Goal: Information Seeking & Learning: Learn about a topic

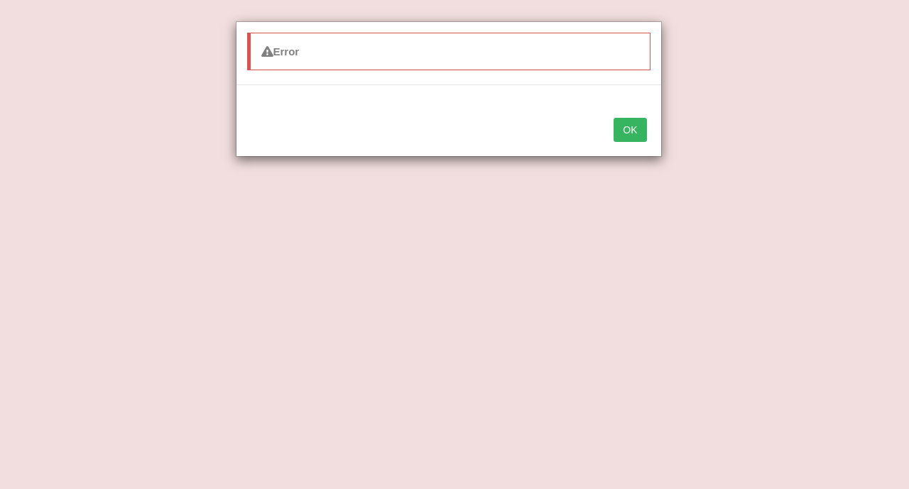
click at [635, 133] on button "OK" at bounding box center [629, 130] width 33 height 24
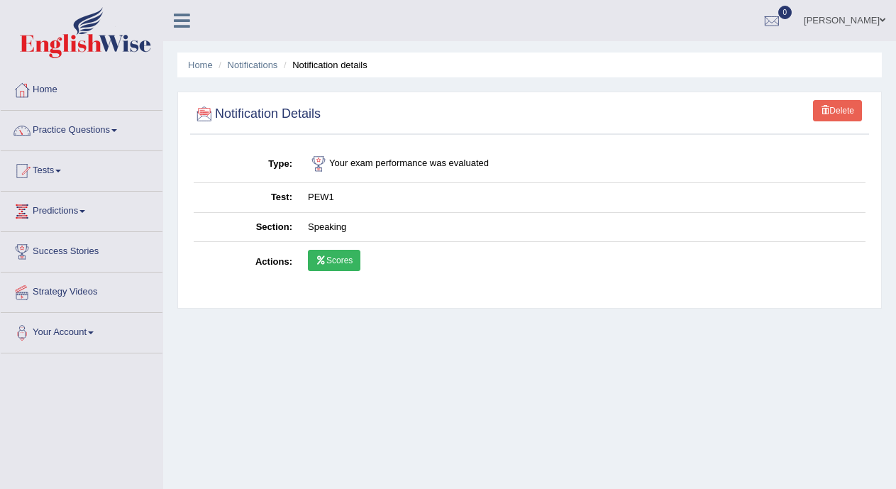
click at [330, 265] on link "Scores" at bounding box center [334, 260] width 53 height 21
click at [105, 128] on link "Practice Questions" at bounding box center [82, 128] width 162 height 35
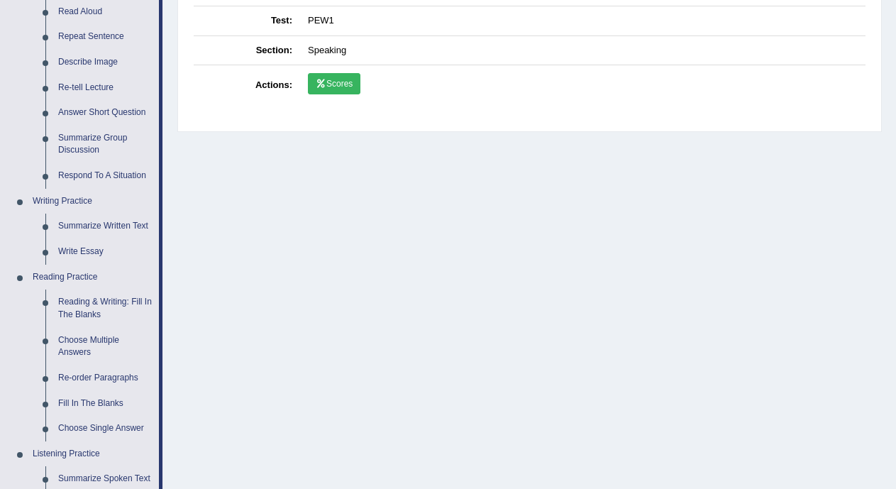
scroll to position [248, 0]
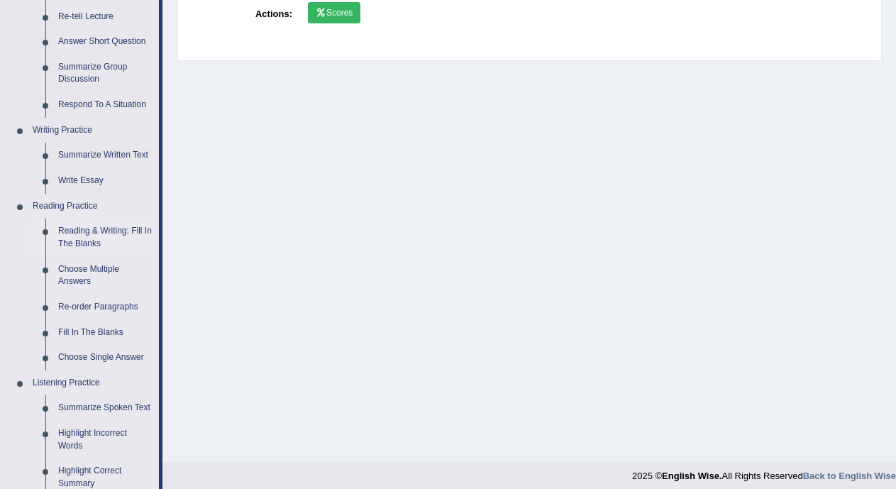
click at [129, 230] on link "Reading & Writing: Fill In The Blanks" at bounding box center [105, 238] width 107 height 38
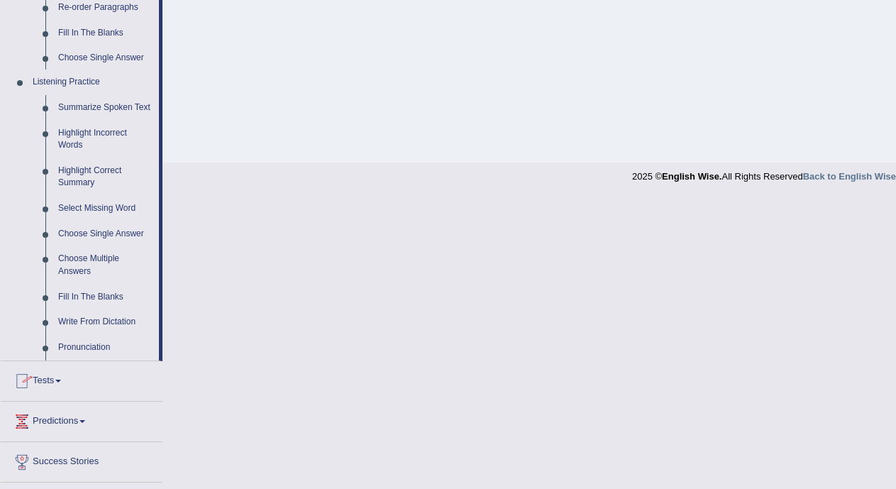
scroll to position [623, 0]
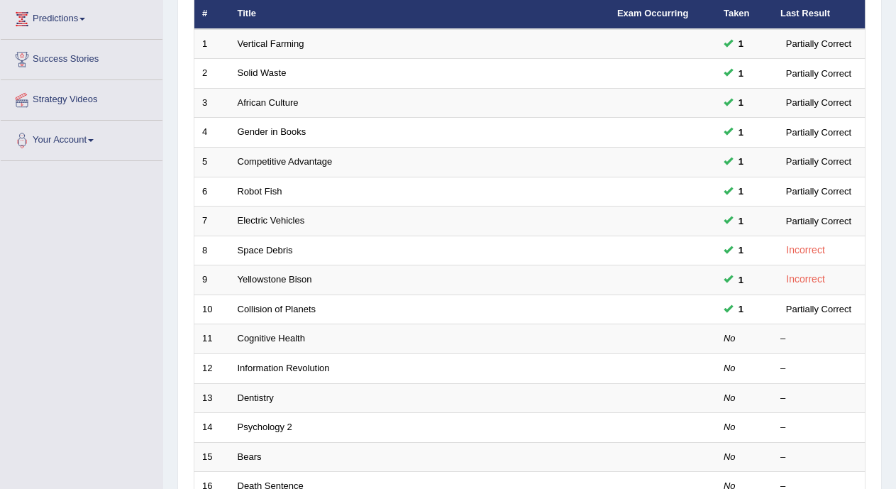
scroll to position [194, 0]
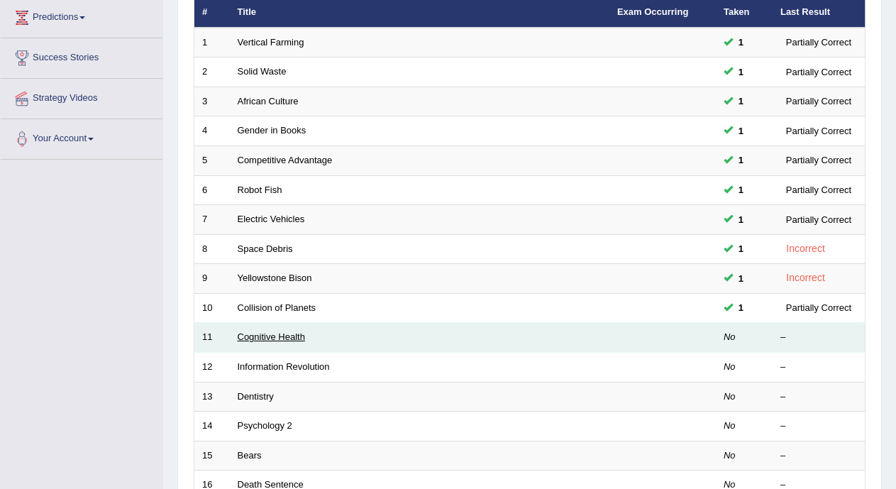
click at [300, 339] on link "Cognitive Health" at bounding box center [271, 336] width 67 height 11
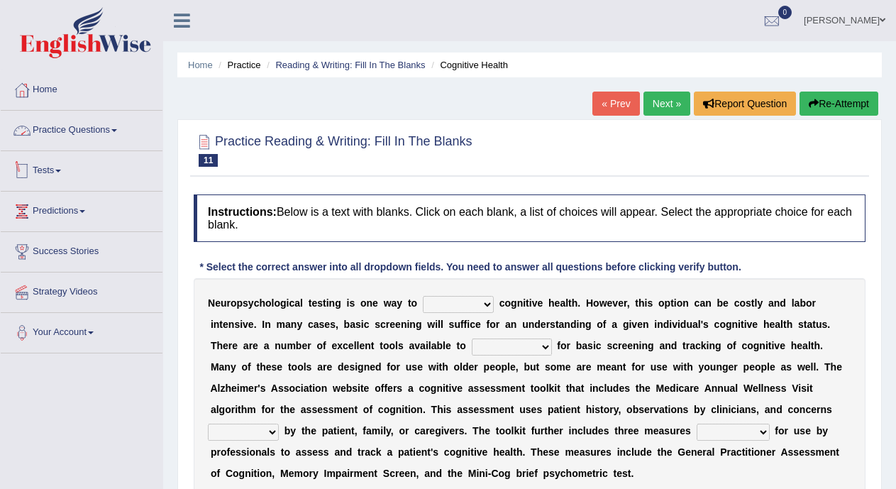
click at [121, 126] on link "Practice Questions" at bounding box center [82, 128] width 162 height 35
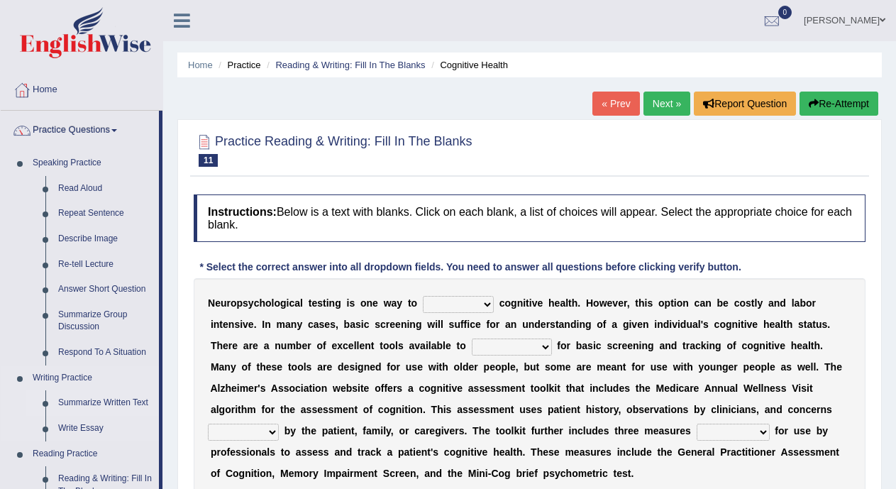
click at [77, 405] on link "Summarize Written Text" at bounding box center [105, 403] width 107 height 26
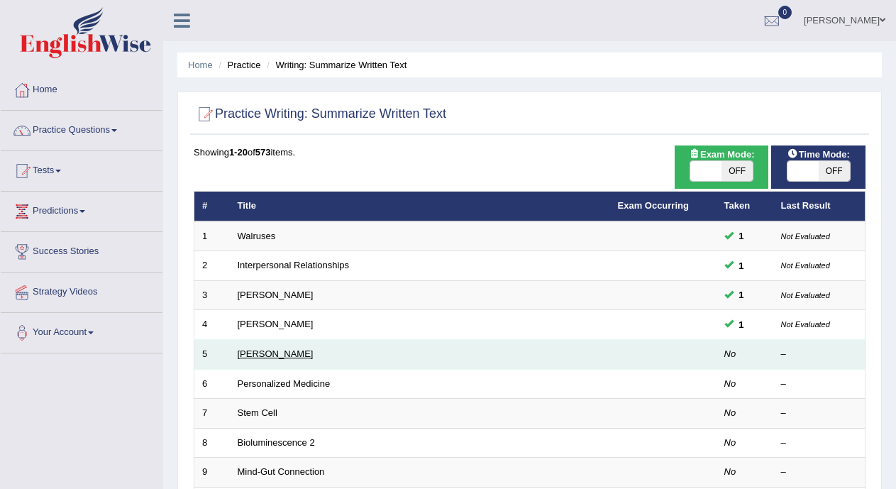
click at [251, 351] on link "[PERSON_NAME]" at bounding box center [276, 354] width 76 height 11
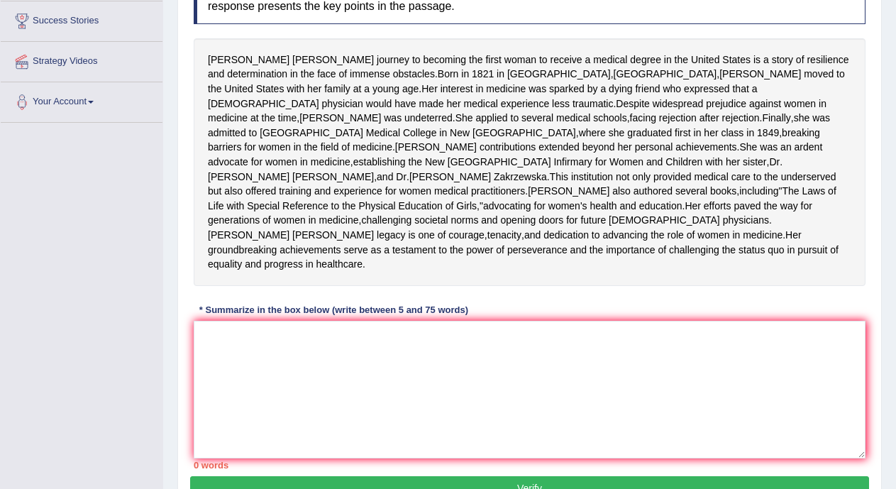
scroll to position [232, 0]
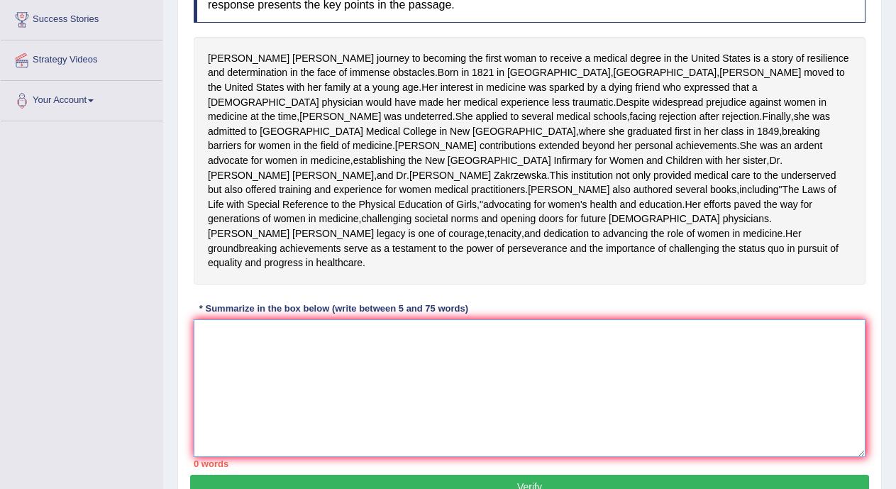
click at [706, 410] on textarea at bounding box center [530, 388] width 672 height 138
type textarea "e"
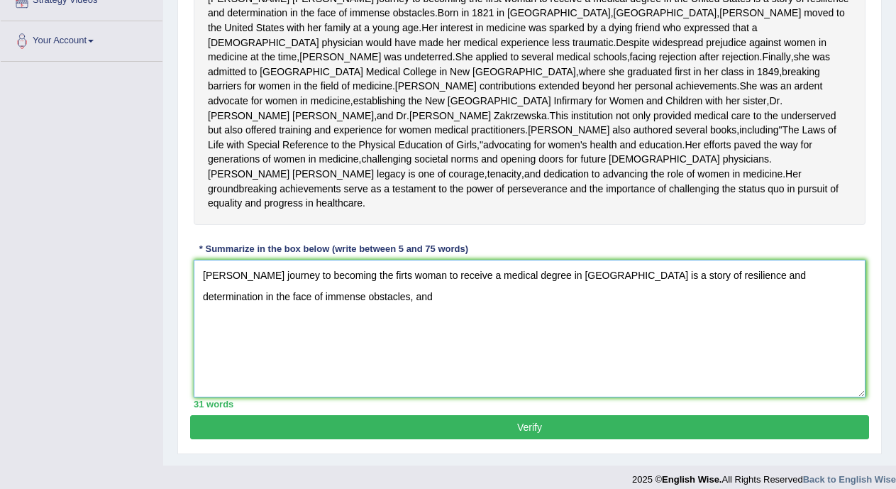
scroll to position [298, 0]
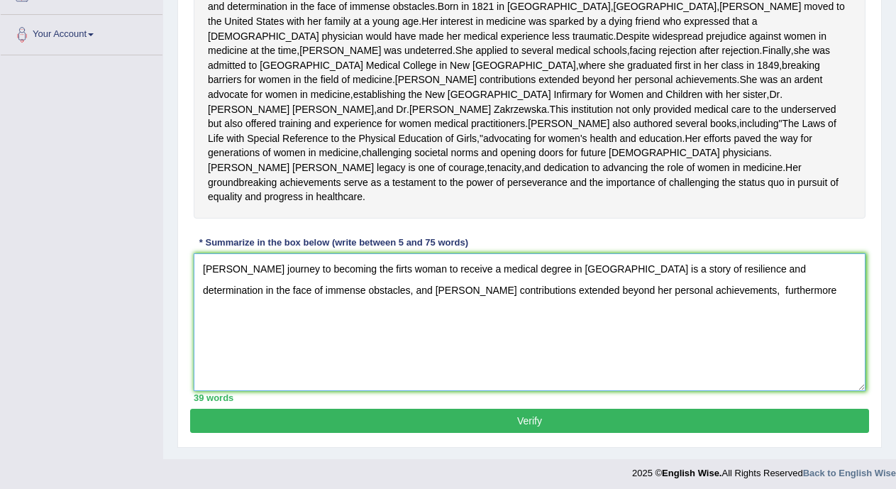
click at [690, 362] on textarea "Elizabeth Blackwell's journey to becoming the firts woman to receive a medical …" at bounding box center [530, 322] width 672 height 138
click at [747, 362] on textarea "Elizabeth Blackwell's journey to becoming the firts woman to receive a medical …" at bounding box center [530, 322] width 672 height 138
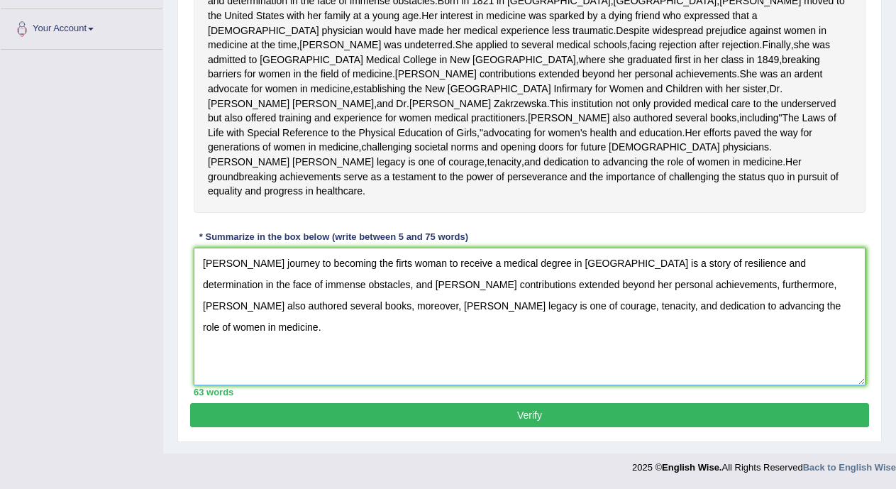
scroll to position [356, 0]
type textarea "Elizabeth Blackwell's journey to becoming the firts woman to receive a medical …"
click at [692, 427] on button "Verify" at bounding box center [529, 415] width 679 height 24
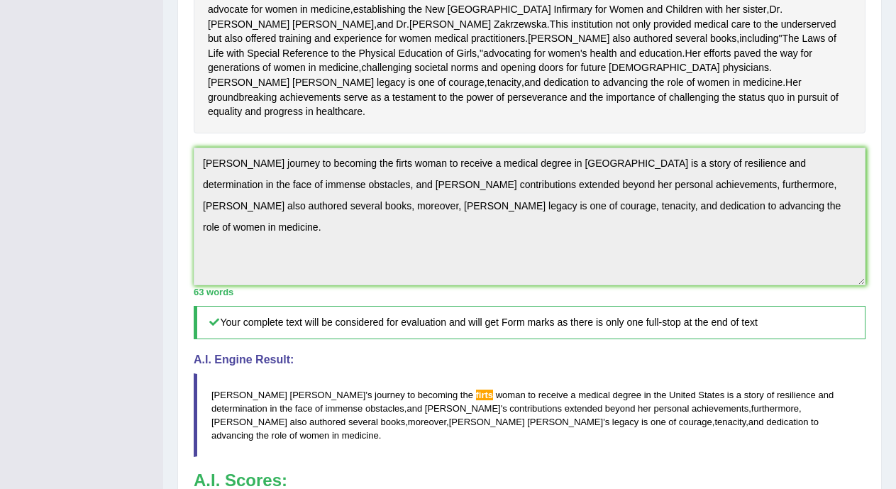
scroll to position [381, 0]
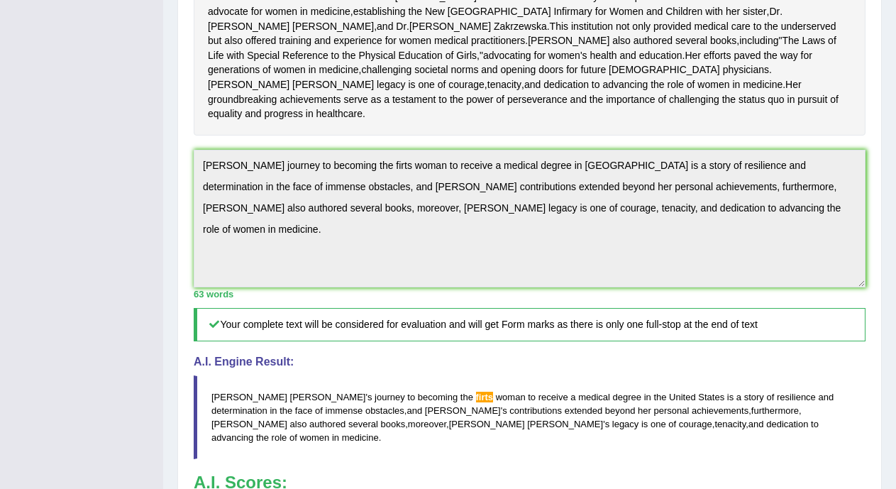
drag, startPoint x: 209, startPoint y: 234, endPoint x: 835, endPoint y: 313, distance: 631.7
click at [835, 287] on textarea "Elizabeth Blackwell's journey to becoming the firts woman to receive a medical …" at bounding box center [530, 219] width 672 height 138
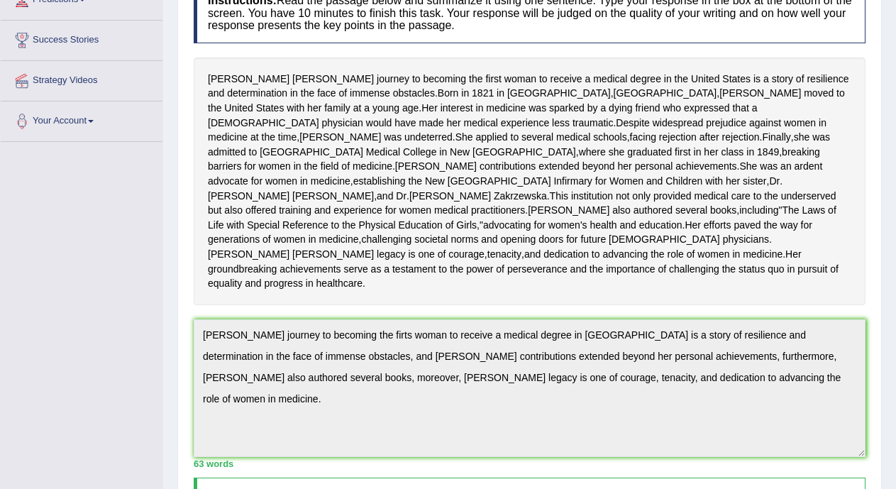
scroll to position [0, 0]
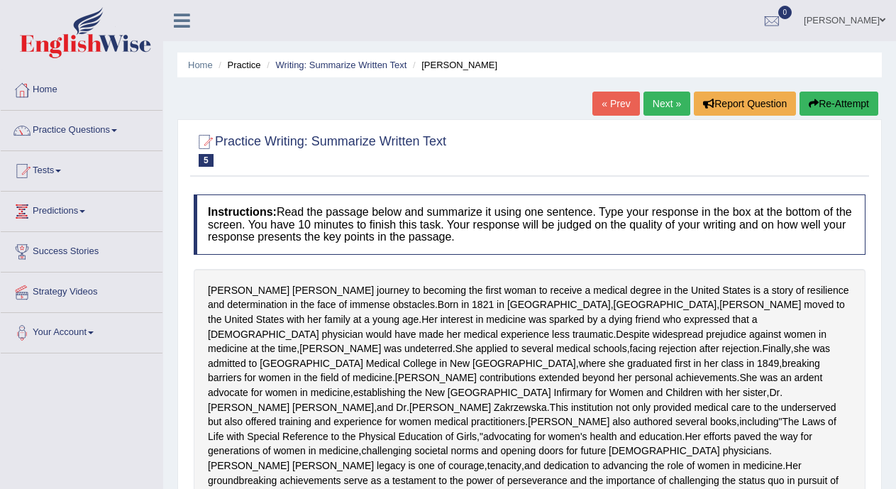
click at [660, 111] on link "Next »" at bounding box center [667, 104] width 47 height 24
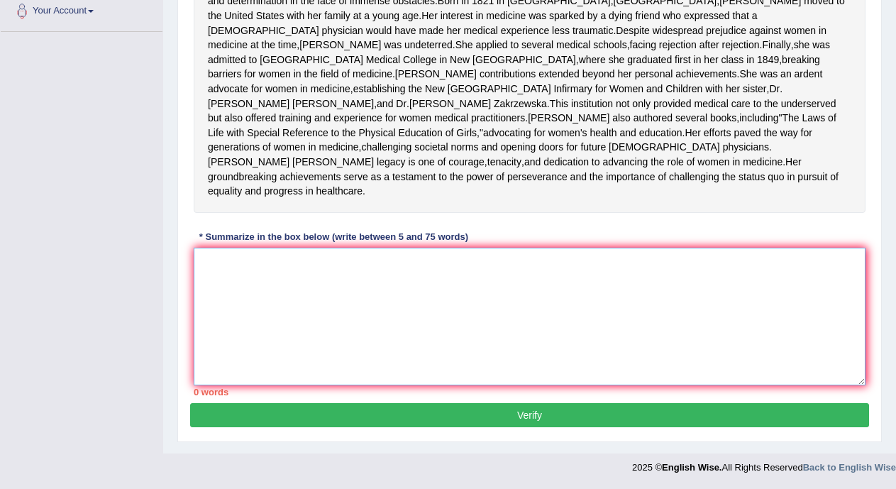
paste textarea "lizabeth Blackwell's journey to becoming the firts woman to receive a medical d…"
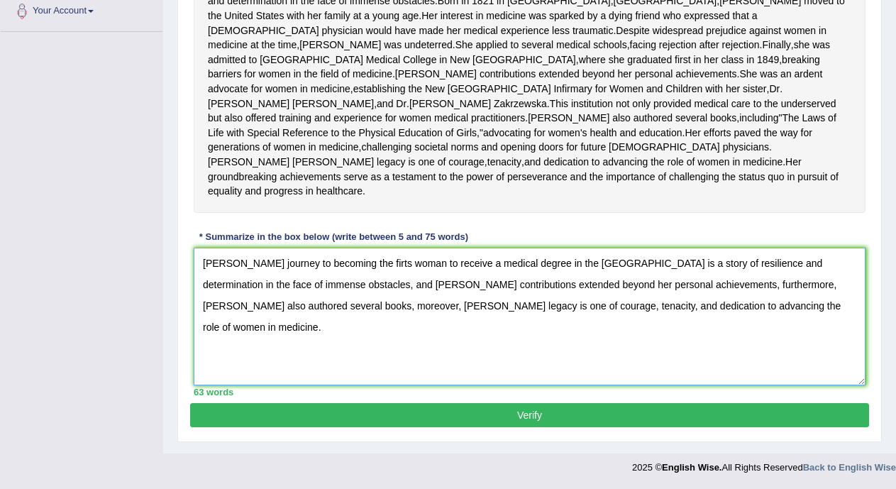
click at [415, 281] on textarea "lizabeth Blackwell's journey to becoming the firts woman to receive a medical d…" at bounding box center [530, 317] width 672 height 138
type textarea "lizabeth Blackwell's journey to becoming the first woman to receive a medical d…"
click at [456, 427] on button "Verify" at bounding box center [529, 415] width 679 height 24
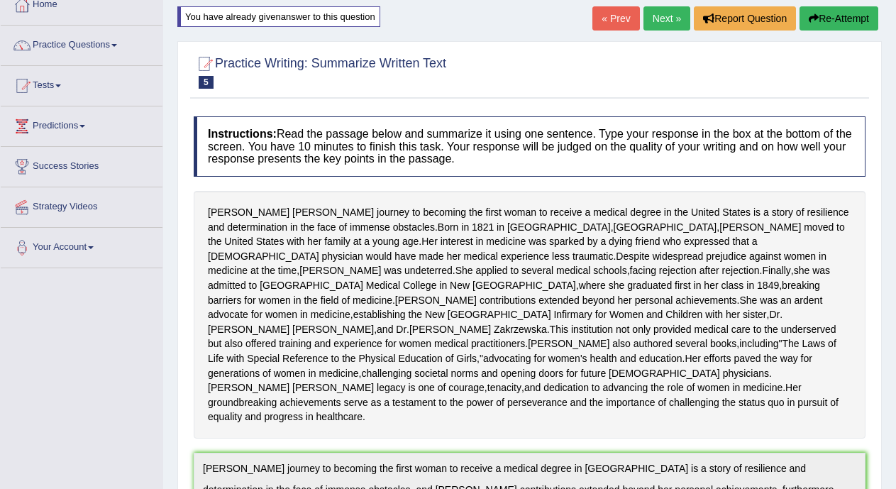
scroll to position [82, 0]
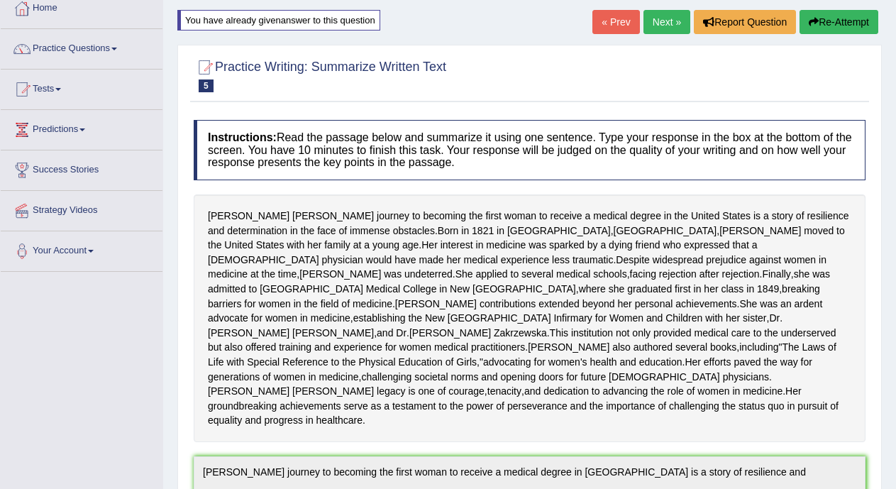
click at [625, 23] on link "« Prev" at bounding box center [616, 22] width 47 height 24
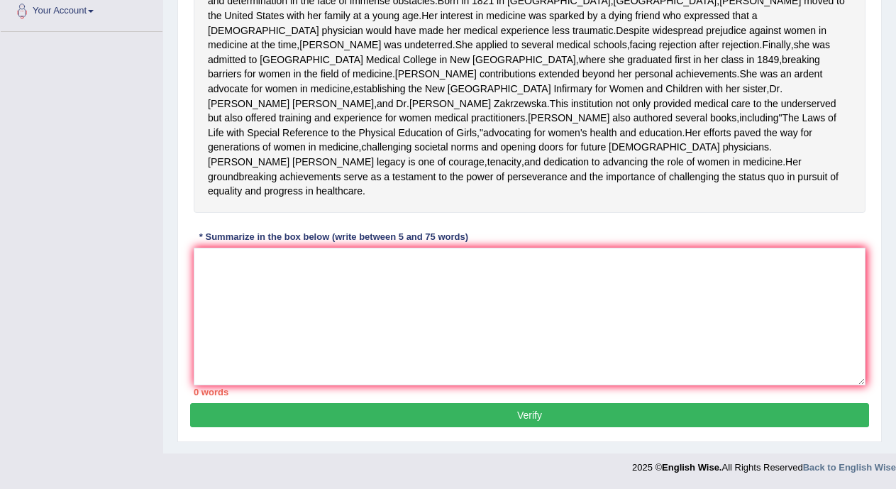
scroll to position [379, 0]
paste textarea "lizabeth Blackwell's journey to becoming the firts woman to receive a medical d…"
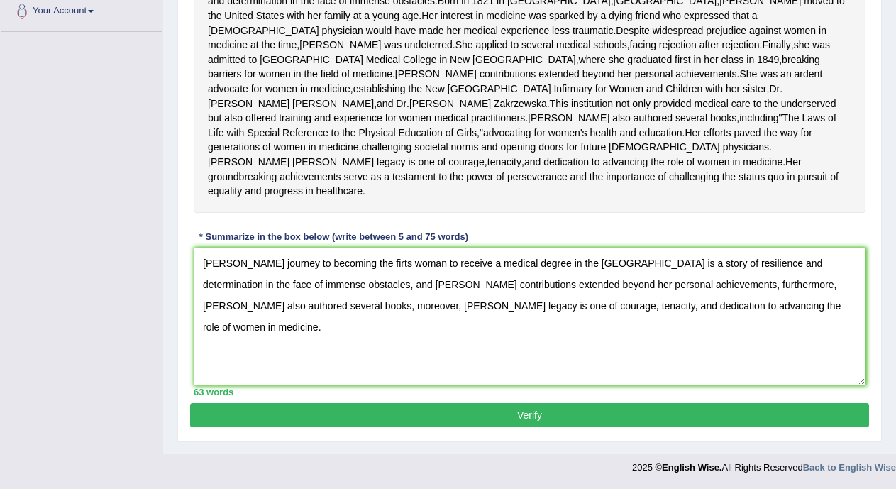
click at [203, 277] on textarea "lizabeth Blackwell's journey to becoming the firts woman to receive a medical d…" at bounding box center [530, 317] width 672 height 138
click at [419, 280] on textarea "Elizabeth Blackwell's journey to becoming the firts woman to receive a medical …" at bounding box center [530, 317] width 672 height 138
click at [423, 280] on textarea "Elizabeth Blackwell's journey to becoming the firts woman to receive a medical …" at bounding box center [530, 317] width 672 height 138
type textarea "Elizabeth Blackwell's journey to becoming the first woman to receive a medical …"
click at [494, 424] on button "Verify" at bounding box center [529, 415] width 679 height 24
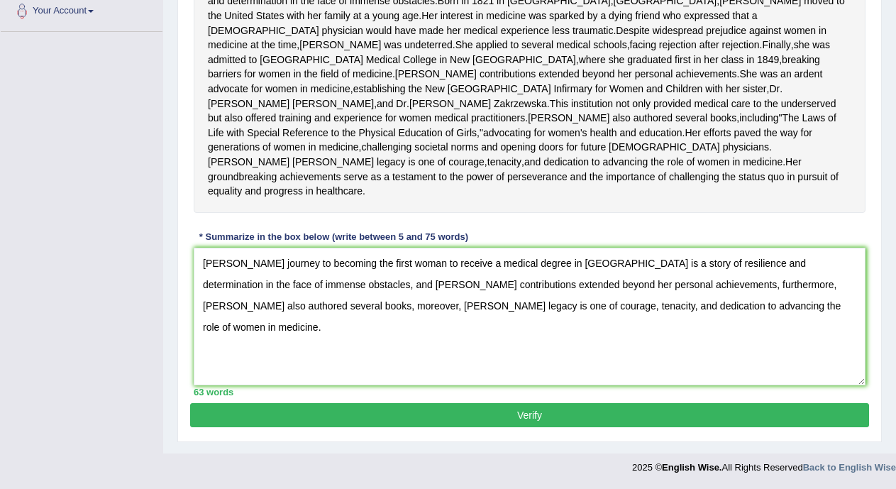
scroll to position [368, 0]
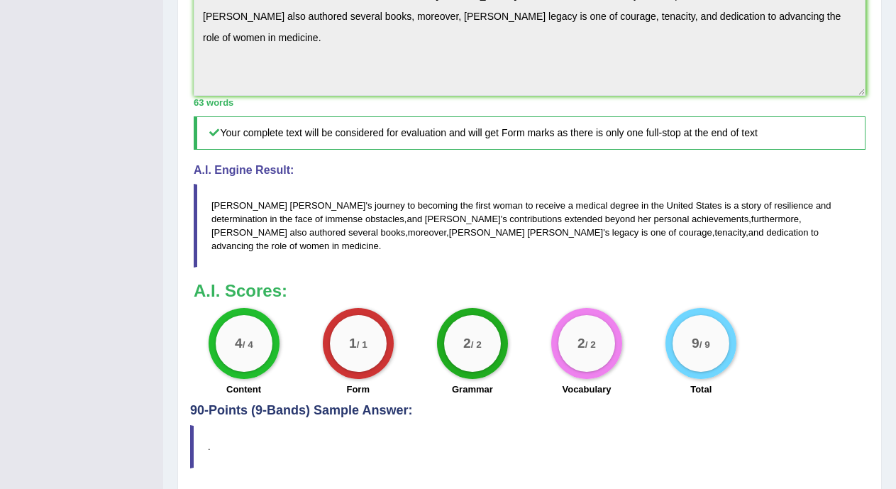
drag, startPoint x: 901, startPoint y: 209, endPoint x: 899, endPoint y: 375, distance: 166.1
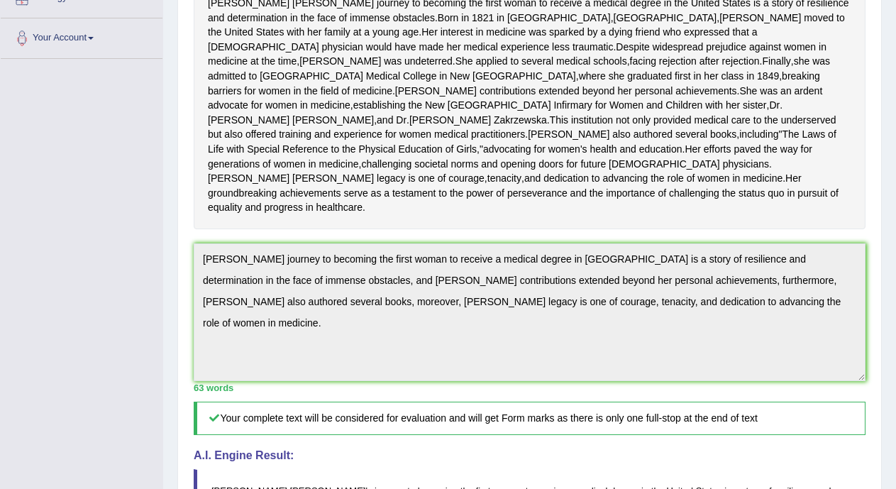
scroll to position [1, 0]
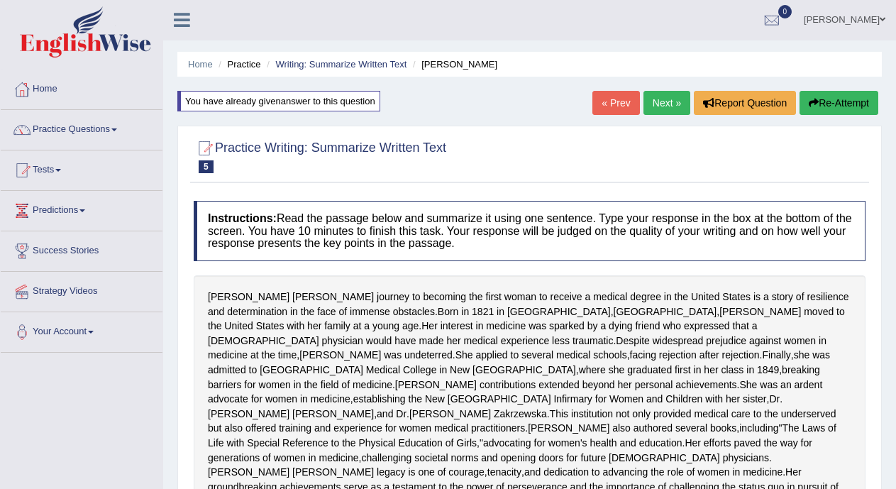
click at [653, 99] on link "Next »" at bounding box center [667, 103] width 47 height 24
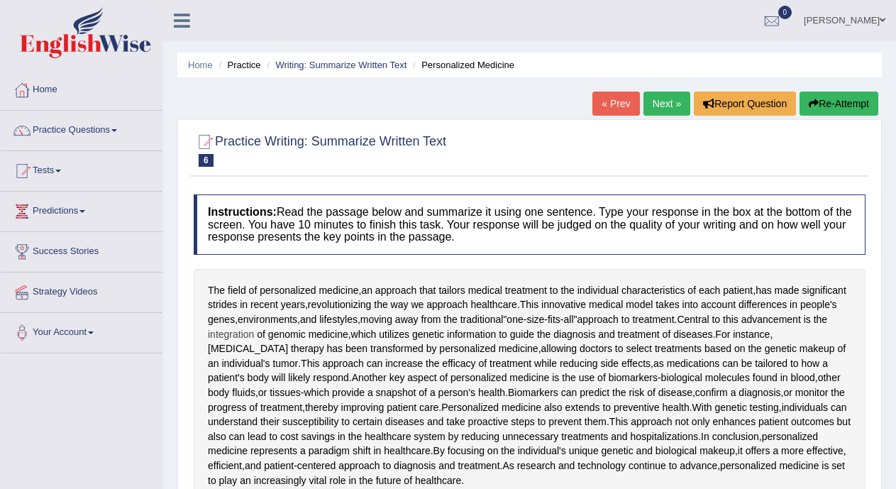
drag, startPoint x: 212, startPoint y: 290, endPoint x: 311, endPoint y: 329, distance: 106.8
click at [311, 329] on div "The field of personalized medicine , an approach that tailors medical treatment…" at bounding box center [530, 385] width 672 height 233
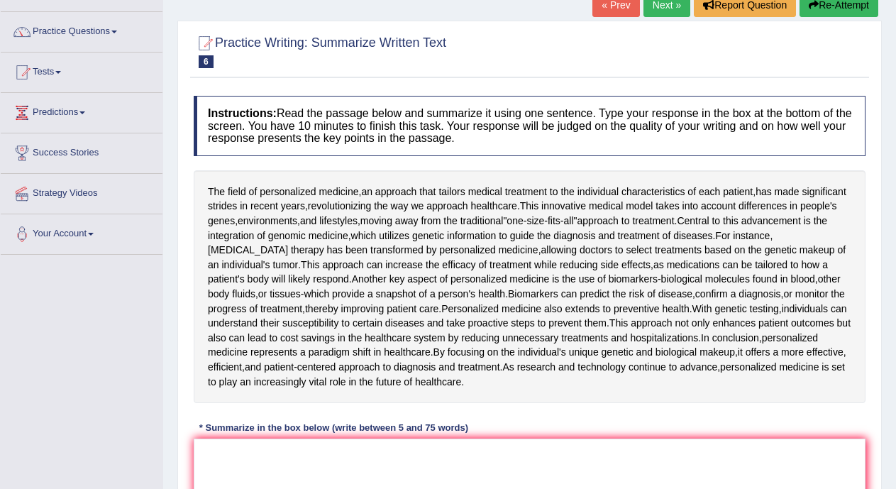
scroll to position [107, 0]
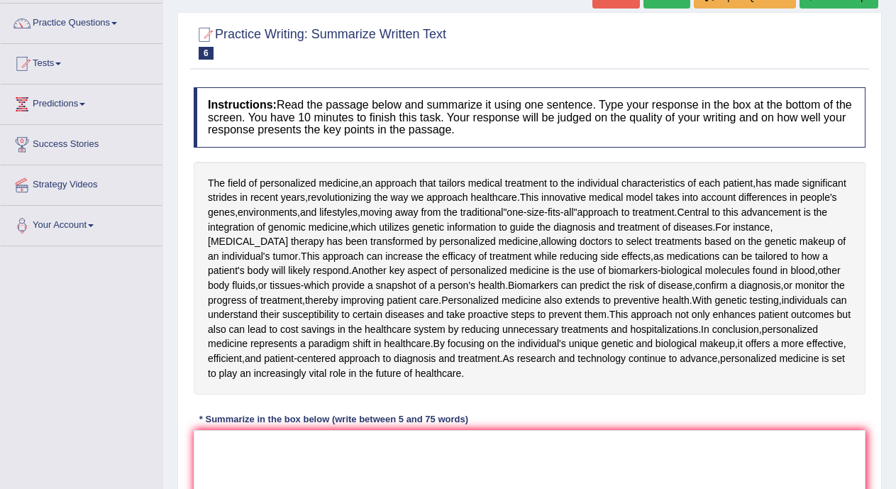
drag, startPoint x: 856, startPoint y: 248, endPoint x: 891, endPoint y: 253, distance: 35.2
click at [891, 253] on div "Home Practice Writing: Summarize Written Text Personalized Medicine « Prev Next…" at bounding box center [529, 264] width 733 height 742
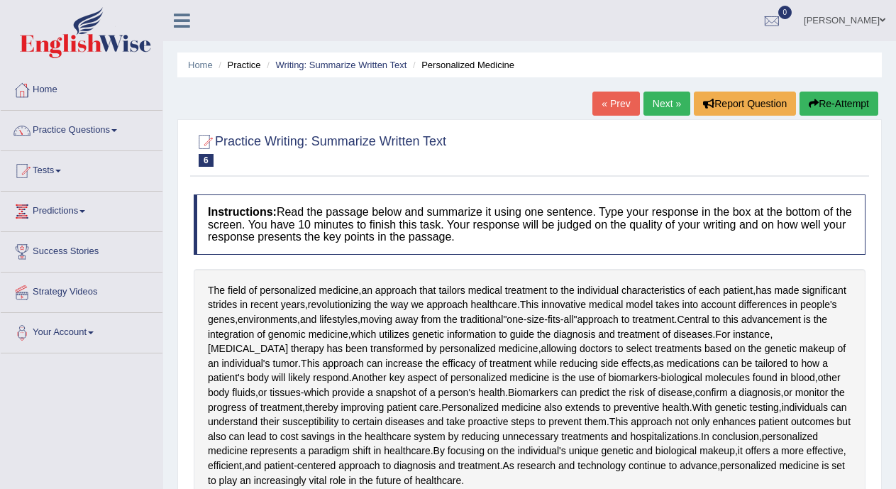
click at [651, 109] on link "Next »" at bounding box center [667, 104] width 47 height 24
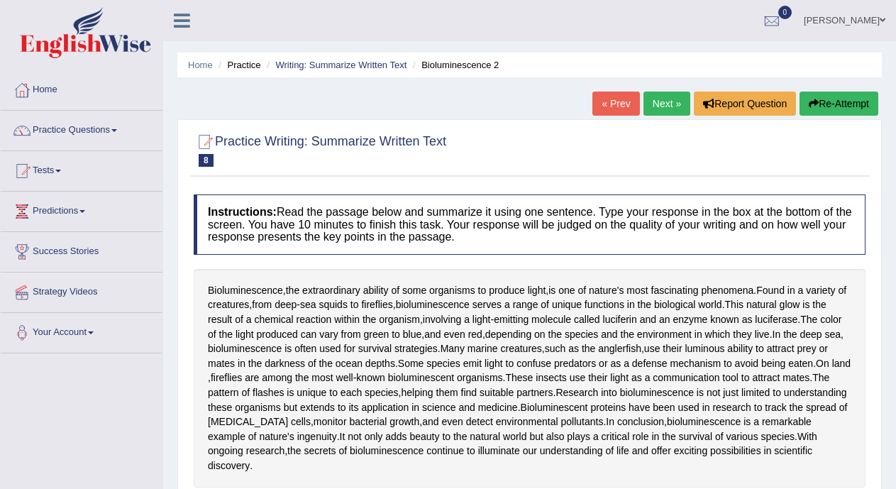
drag, startPoint x: 0, startPoint y: 0, endPoint x: 651, endPoint y: 109, distance: 660.0
click at [651, 109] on link "Next »" at bounding box center [667, 104] width 47 height 24
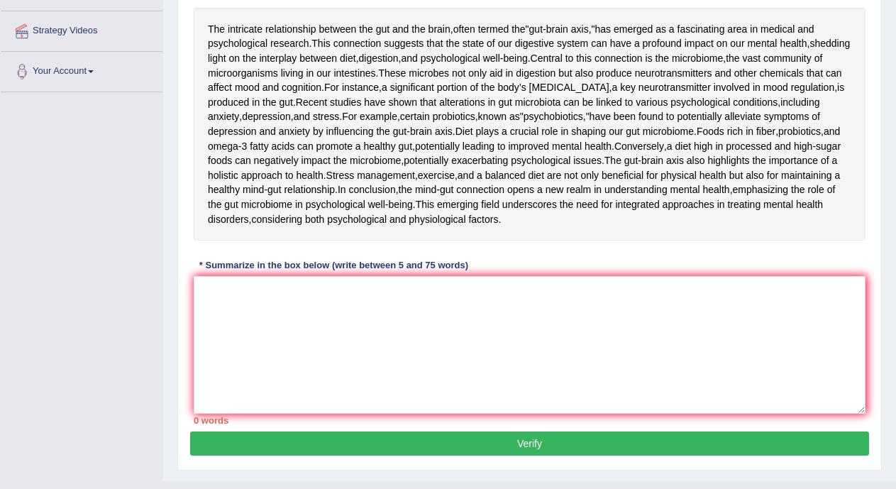
scroll to position [258, 0]
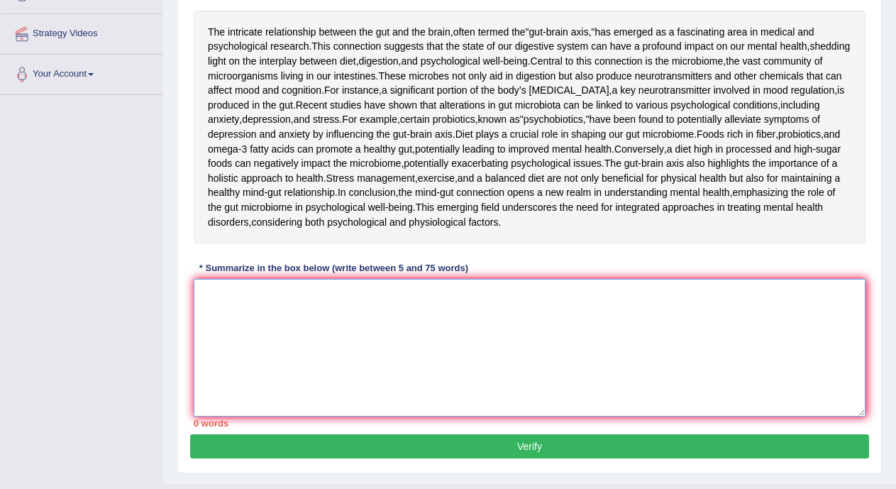
click at [743, 417] on textarea at bounding box center [530, 348] width 672 height 138
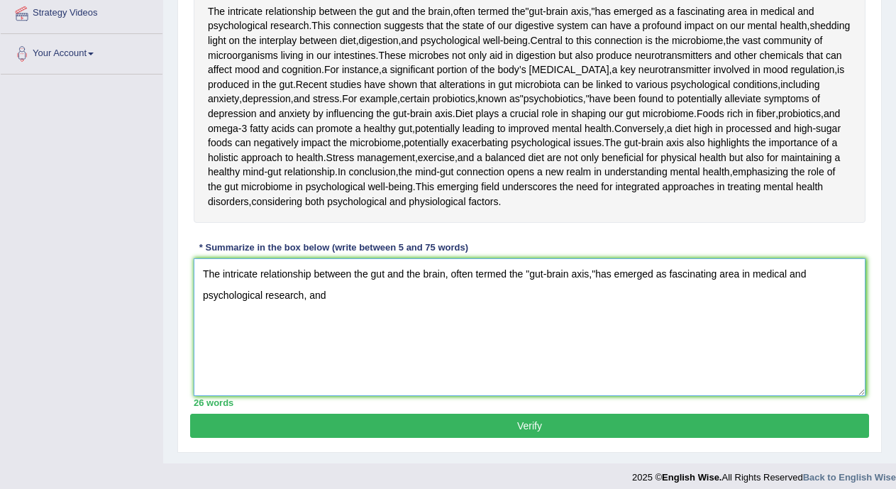
scroll to position [278, 0]
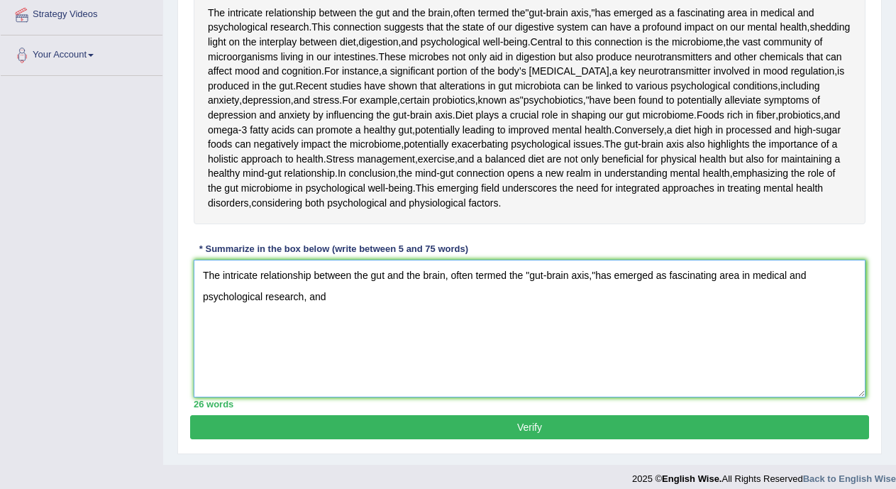
click at [610, 397] on textarea "The intricate relationship between the gut and the brain, often termed the "gut…" at bounding box center [530, 329] width 672 height 138
click at [578, 397] on textarea "The intricate relationship between the gut and the brain, often termed the "gut…" at bounding box center [530, 329] width 672 height 138
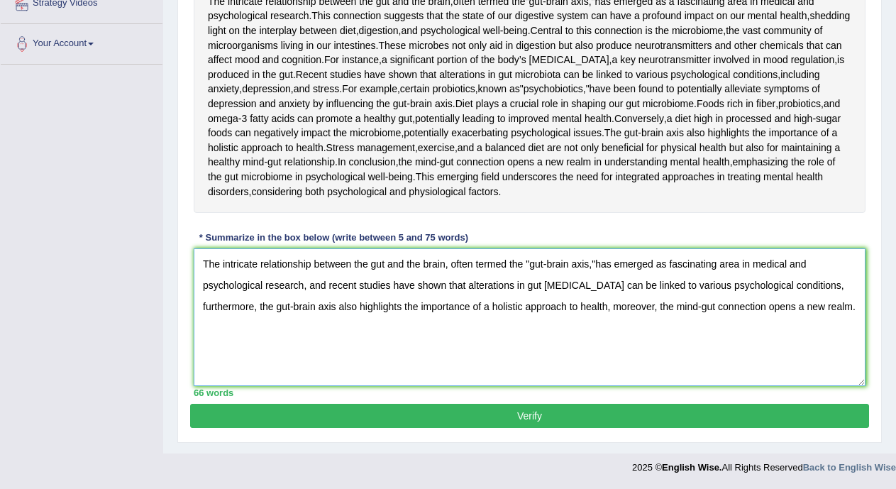
scroll to position [406, 0]
type textarea "The intricate relationship between the gut and the brain, often termed the "gut…"
click at [804, 412] on button "Verify" at bounding box center [529, 416] width 679 height 24
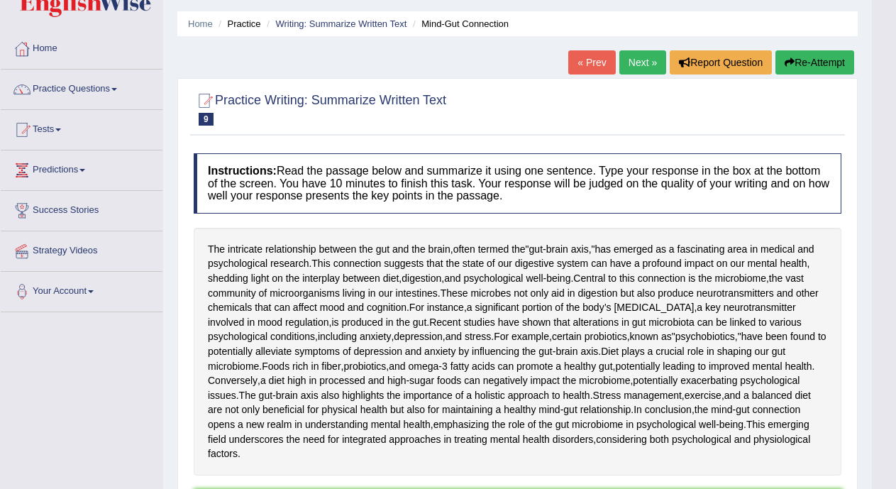
scroll to position [30, 0]
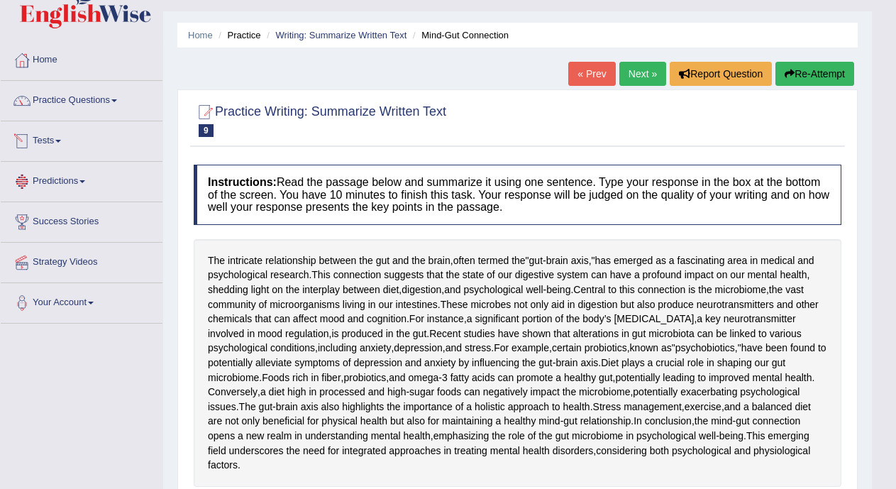
click at [109, 142] on link "Tests" at bounding box center [82, 138] width 162 height 35
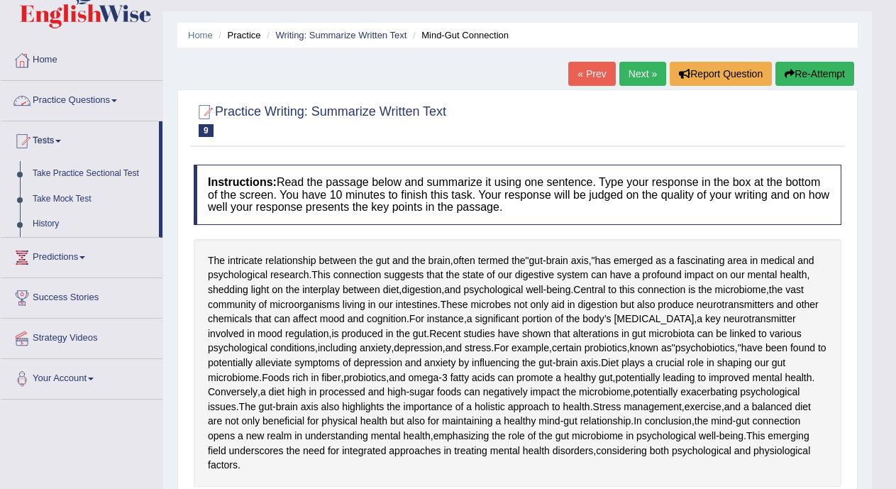
click at [115, 103] on link "Practice Questions" at bounding box center [82, 98] width 162 height 35
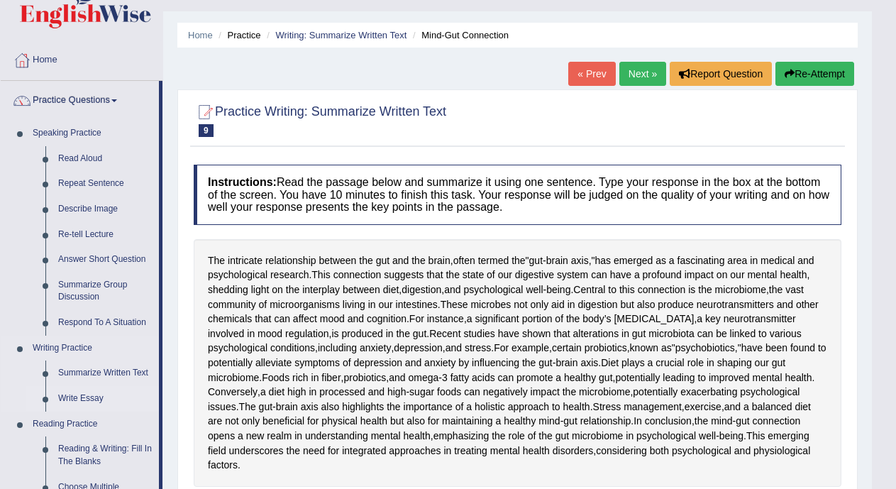
click at [88, 394] on link "Write Essay" at bounding box center [105, 399] width 107 height 26
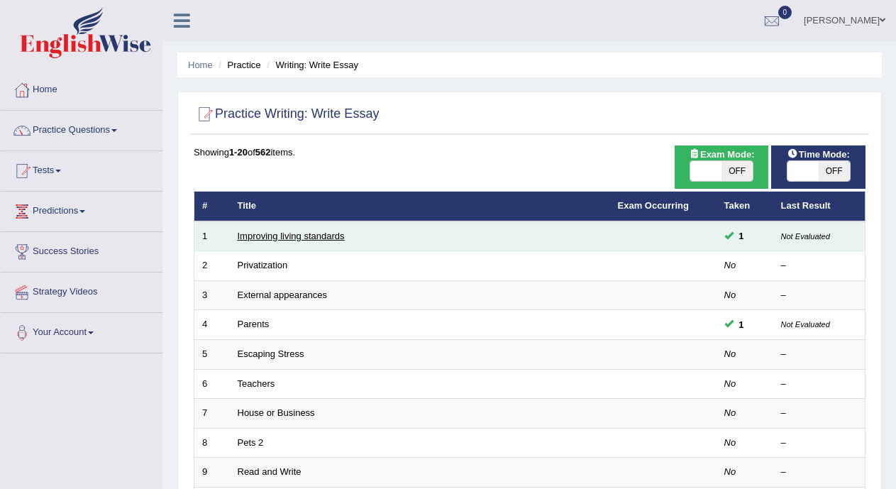
click at [319, 235] on link "Improving living standards" at bounding box center [291, 236] width 107 height 11
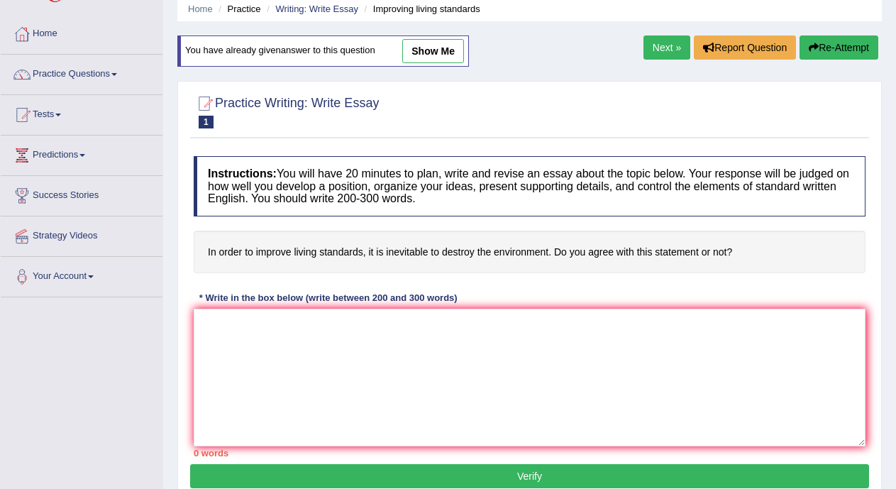
scroll to position [13, 0]
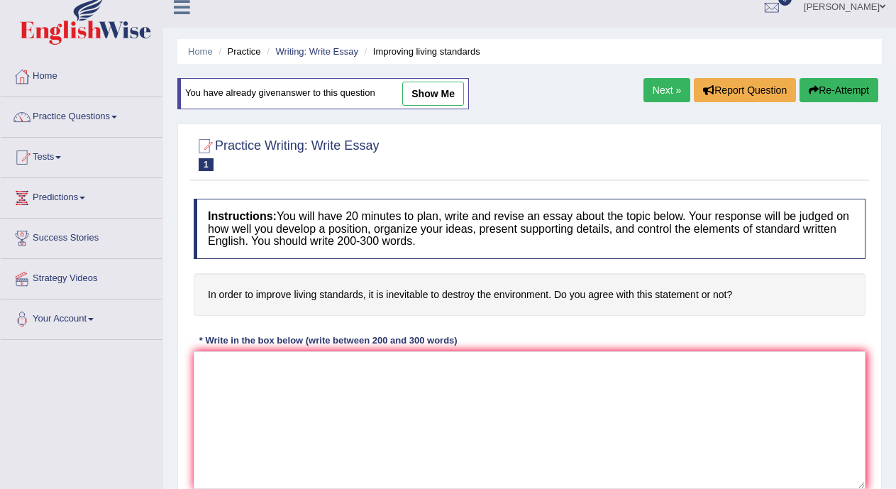
click at [665, 81] on link "Next »" at bounding box center [667, 90] width 47 height 24
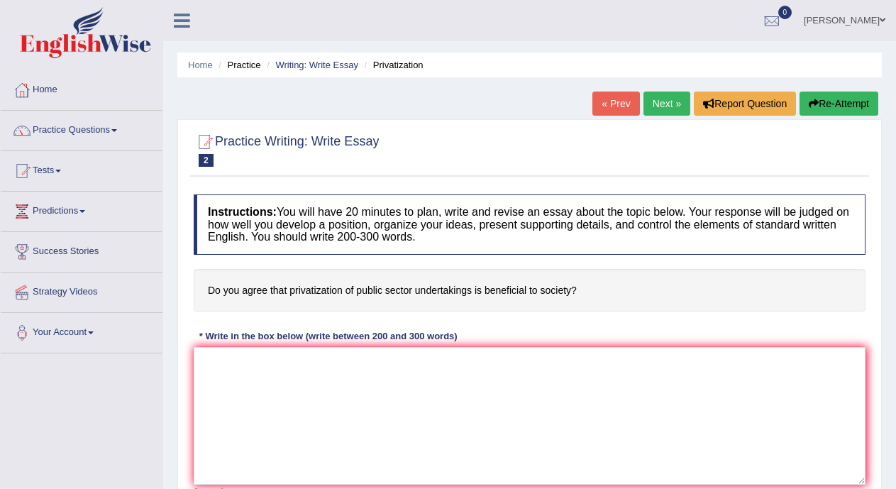
click at [662, 102] on link "Next »" at bounding box center [667, 104] width 47 height 24
drag, startPoint x: 0, startPoint y: 0, endPoint x: 662, endPoint y: 102, distance: 669.3
click at [662, 102] on link "Next »" at bounding box center [667, 104] width 47 height 24
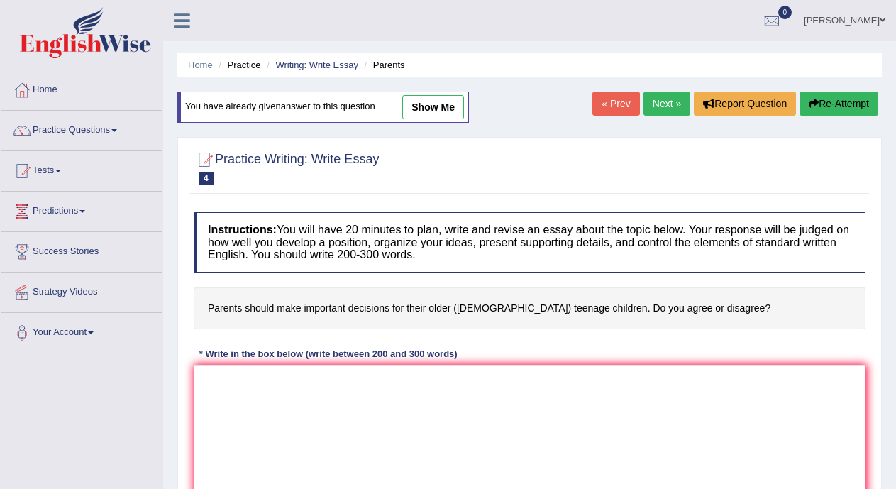
click at [661, 105] on link "Next »" at bounding box center [667, 104] width 47 height 24
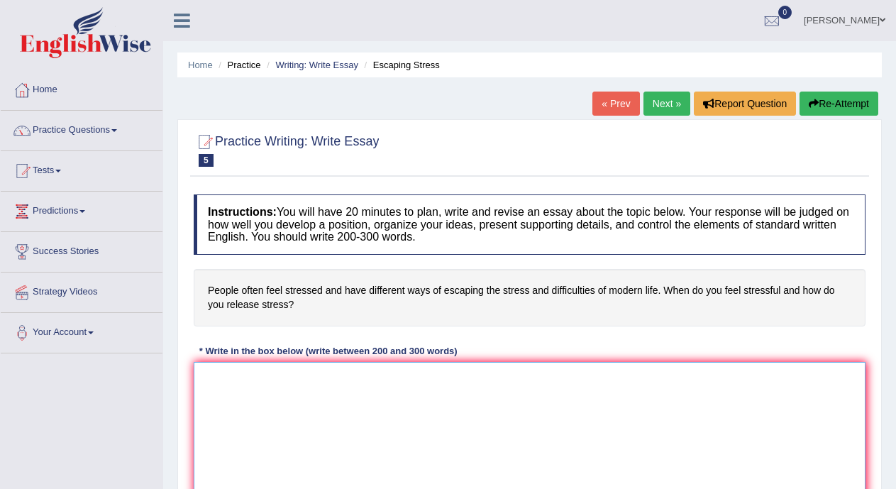
click at [512, 384] on textarea at bounding box center [530, 431] width 672 height 138
type textarea "o"
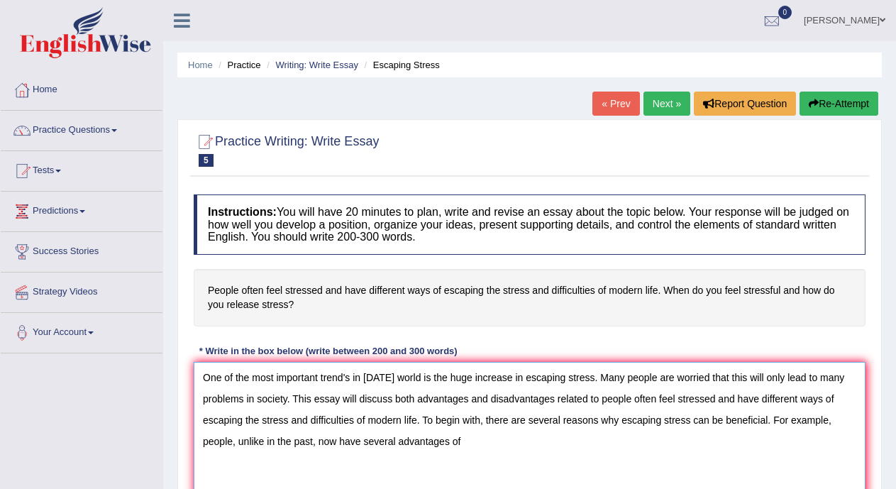
click at [559, 381] on textarea "One of the most important trend's in today world is the huge increase in escapi…" at bounding box center [530, 431] width 672 height 138
click at [500, 444] on textarea "One of the most important trend's in today world is the huge increase in escapi…" at bounding box center [530, 431] width 672 height 138
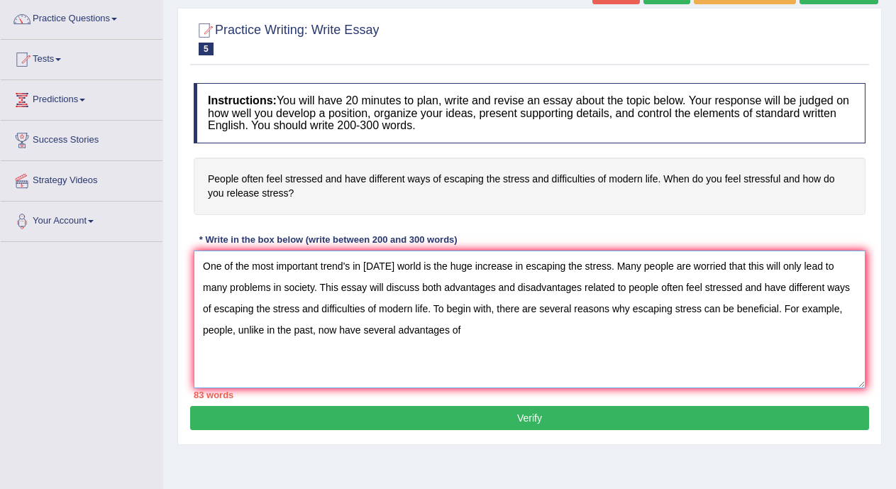
scroll to position [116, 0]
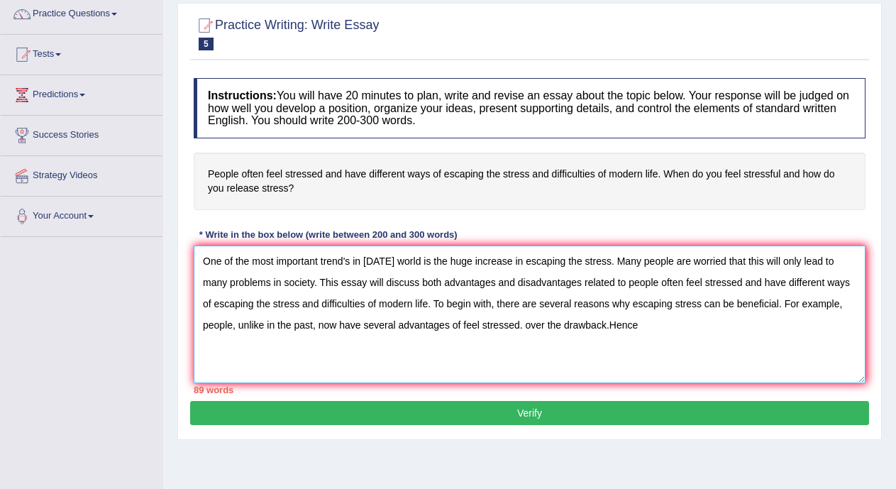
click at [610, 326] on textarea "One of the most important trend's in today world is the huge increase in escapi…" at bounding box center [530, 315] width 672 height 138
click at [662, 330] on textarea "One of the most important trend's in today world is the huge increase in escapi…" at bounding box center [530, 315] width 672 height 138
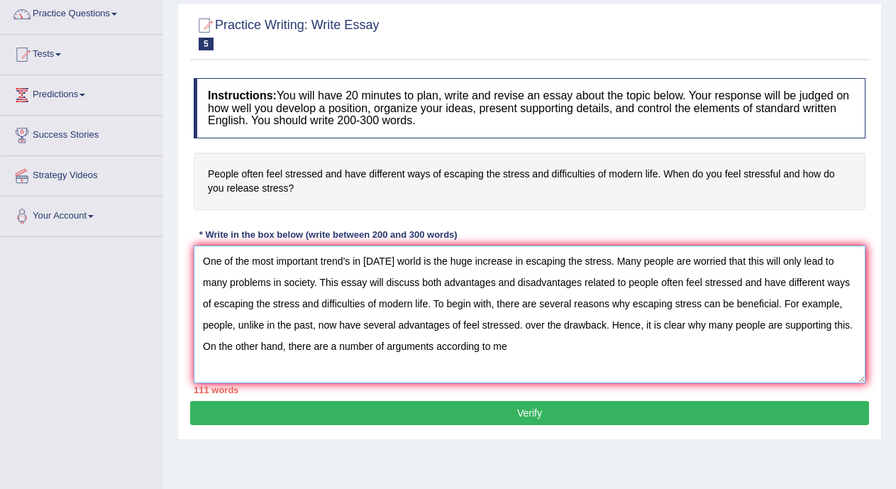
click at [329, 344] on textarea "One of the most important trend's in today world is the huge increase in escapi…" at bounding box center [530, 315] width 672 height 138
click at [539, 346] on textarea "One of the most important trend's in today world is the huge increase in escapi…" at bounding box center [530, 315] width 672 height 138
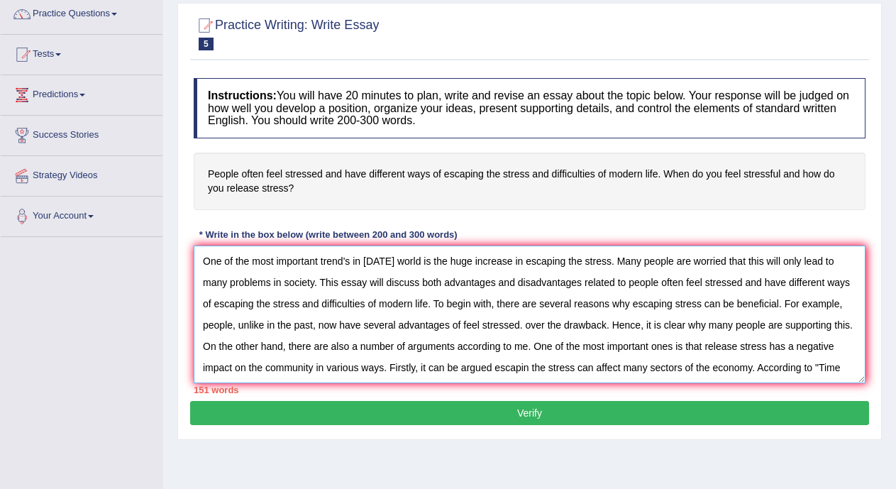
scroll to position [33, 0]
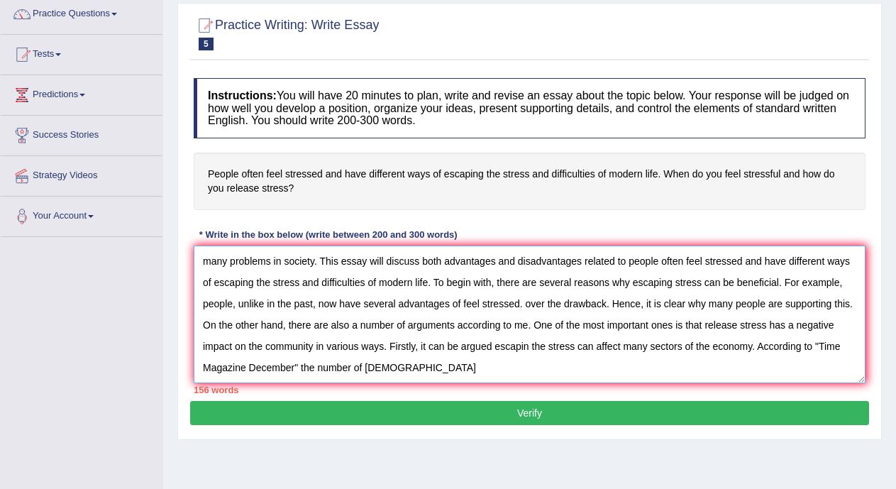
click at [295, 378] on textarea "One of the most important trend's in today world is the huge increase in escapi…" at bounding box center [530, 315] width 672 height 138
click at [357, 364] on textarea "One of the most important trend's in today world is the huge increase in escapi…" at bounding box center [530, 315] width 672 height 138
click at [490, 365] on textarea "One of the most important trend's in today world is the huge increase in escapi…" at bounding box center [530, 315] width 672 height 138
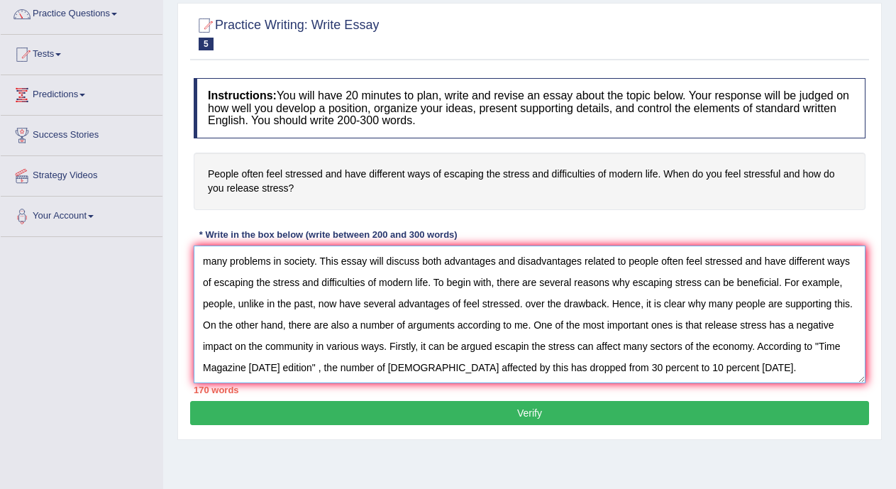
click at [359, 368] on textarea "One of the most important trend's in today world is the huge increase in escapi…" at bounding box center [530, 315] width 672 height 138
click at [777, 371] on textarea "One of the most important trend's in today world is the huge increase in escapi…" at bounding box center [530, 315] width 672 height 138
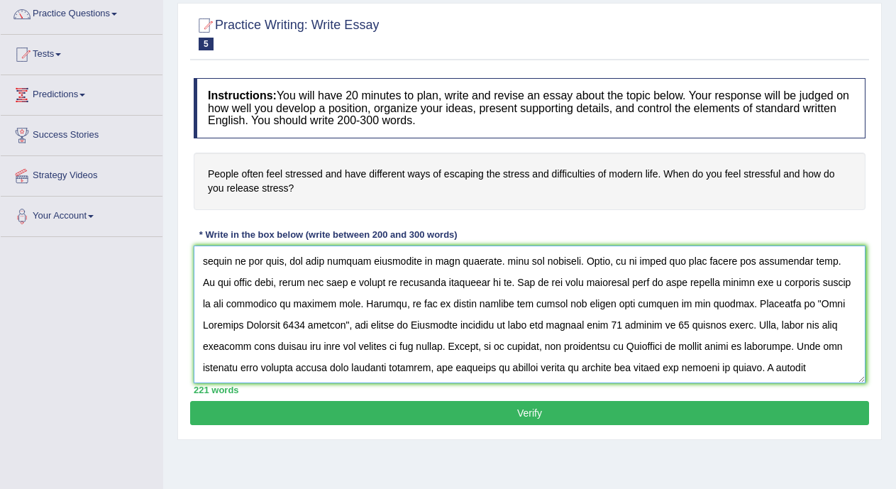
scroll to position [97, 0]
click at [806, 356] on textarea at bounding box center [530, 315] width 672 height 138
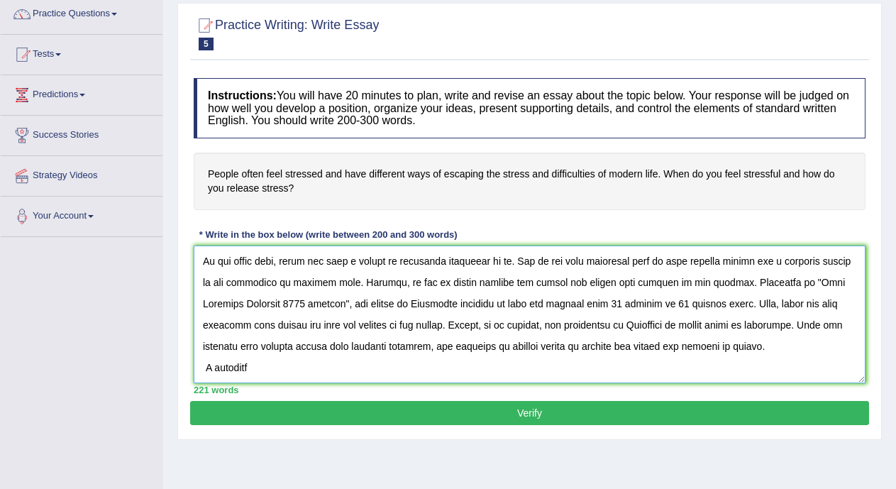
click at [544, 376] on textarea at bounding box center [530, 315] width 672 height 138
click at [444, 375] on textarea at bounding box center [530, 315] width 672 height 138
click at [503, 378] on textarea at bounding box center [530, 315] width 672 height 138
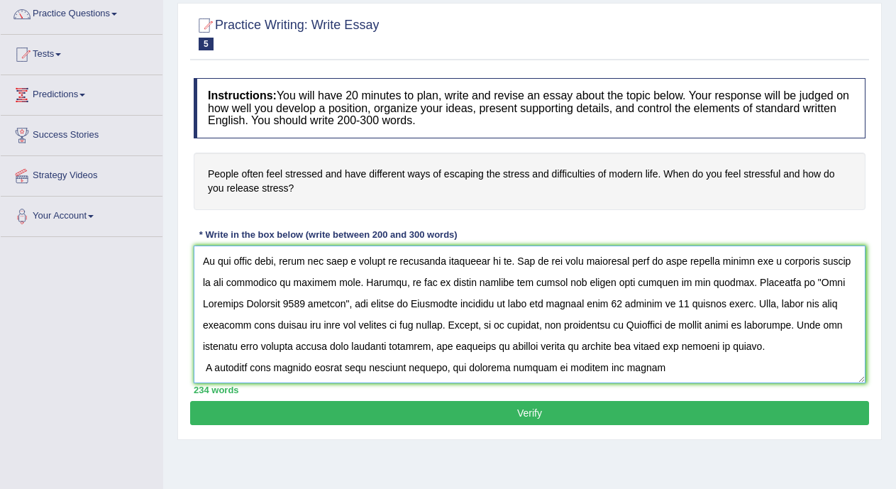
click at [576, 375] on textarea at bounding box center [530, 315] width 672 height 138
click at [645, 378] on textarea at bounding box center [530, 315] width 672 height 138
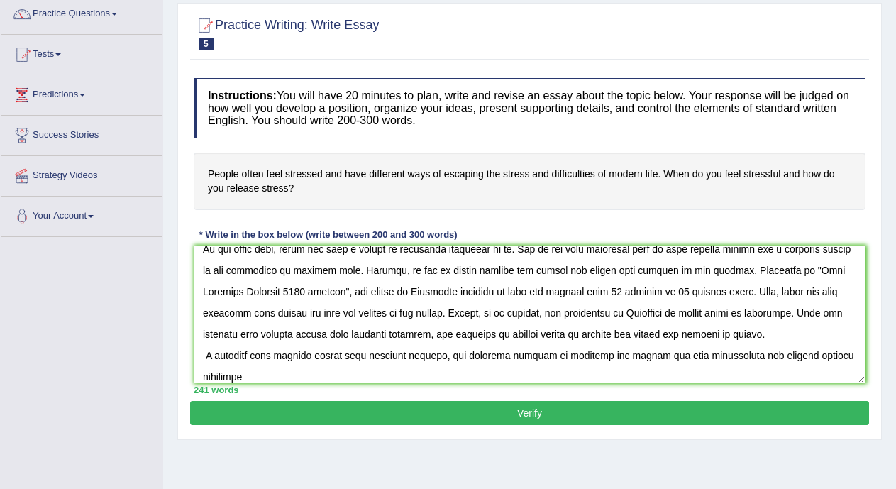
scroll to position [119, 0]
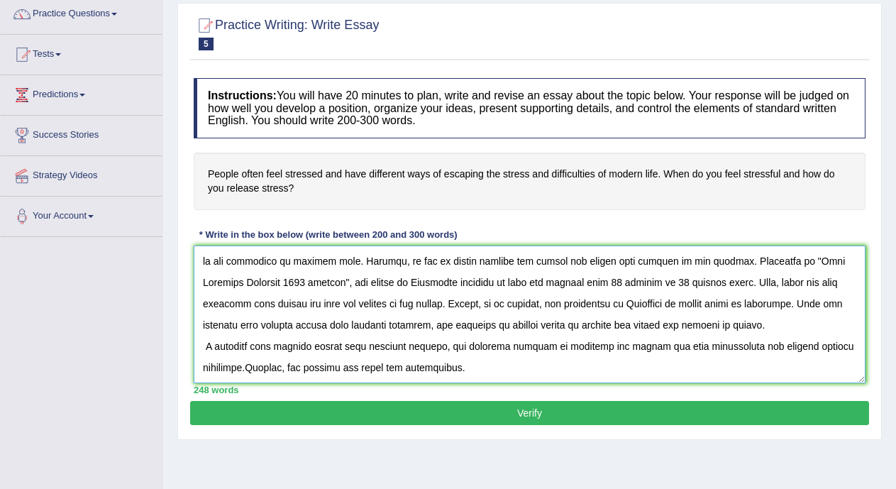
type textarea "One of the most important trend's in today world is the huge increase in escapi…"
click at [569, 417] on button "Verify" at bounding box center [529, 413] width 679 height 24
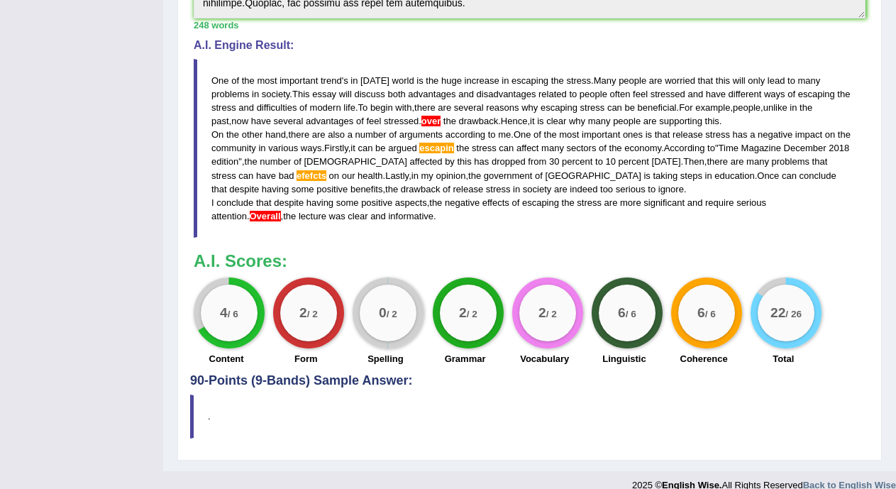
scroll to position [459, 0]
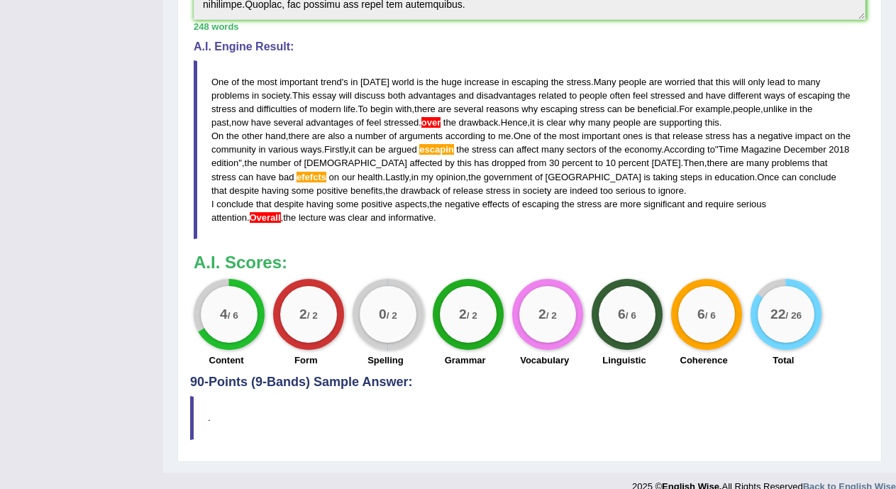
click at [827, 212] on blockquote "One of the most important trend ' s in today world is the huge increase in esca…" at bounding box center [530, 149] width 672 height 179
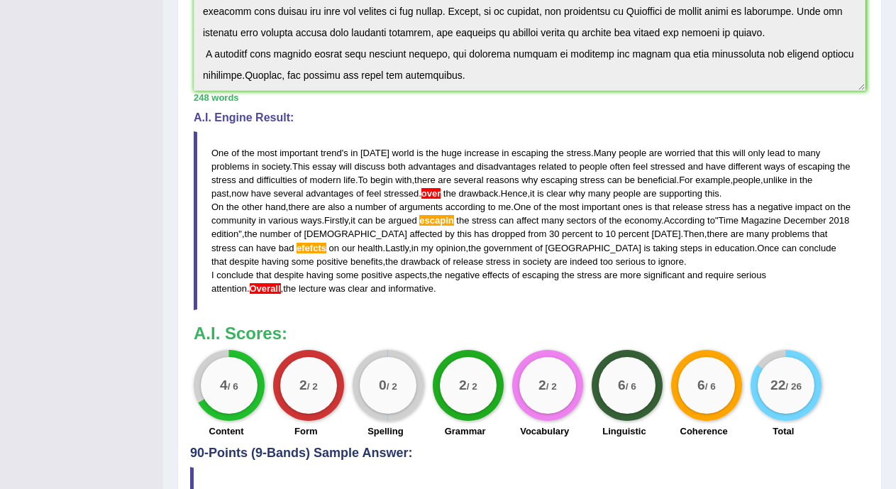
drag, startPoint x: 212, startPoint y: 148, endPoint x: 261, endPoint y: 155, distance: 50.2
click at [261, 155] on blockquote "One of the most important trend ' s in today world is the huge increase in esca…" at bounding box center [530, 220] width 672 height 179
drag, startPoint x: 218, startPoint y: 148, endPoint x: 269, endPoint y: 241, distance: 106.1
click at [269, 241] on blockquote "One of the most important trend ' s in today world is the huge increase in esca…" at bounding box center [530, 220] width 672 height 179
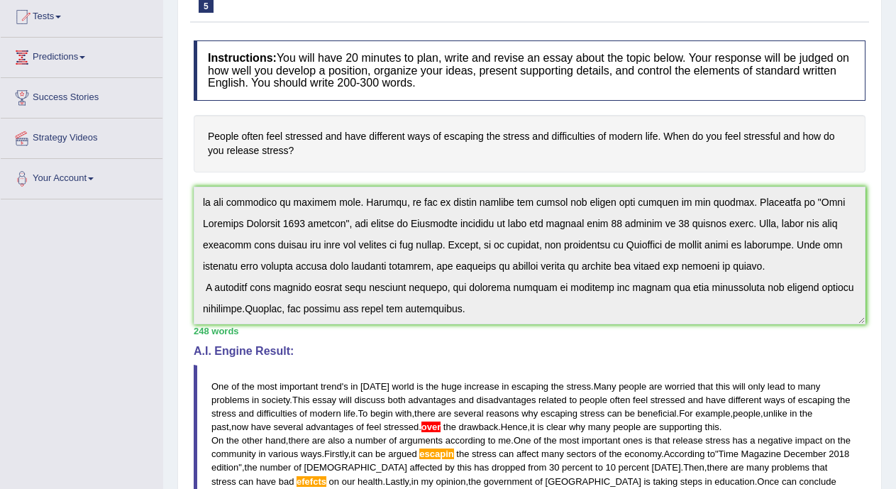
scroll to position [128, 0]
drag, startPoint x: 204, startPoint y: 199, endPoint x: 482, endPoint y: 314, distance: 300.4
click at [482, 314] on textarea at bounding box center [530, 256] width 672 height 138
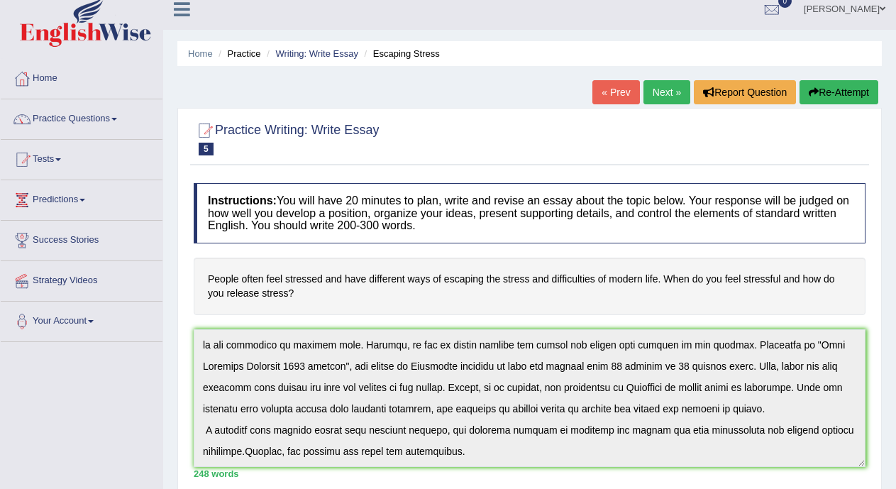
scroll to position [9, 0]
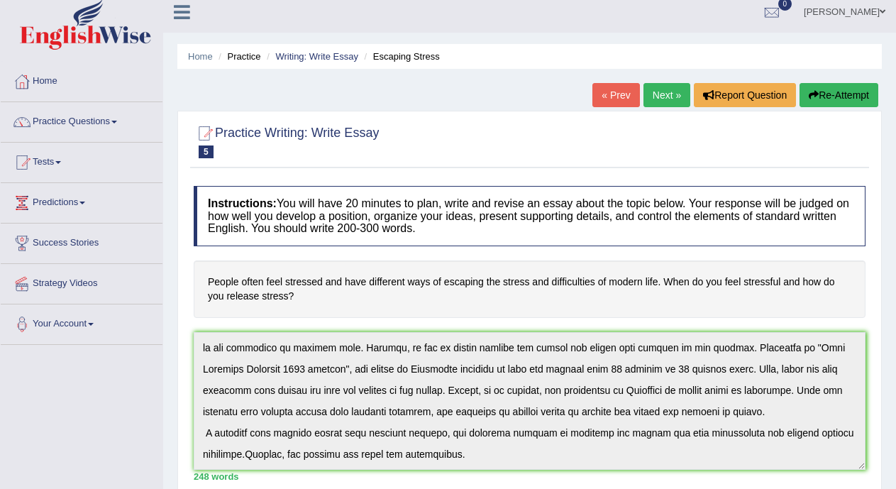
click at [618, 90] on link "« Prev" at bounding box center [616, 95] width 47 height 24
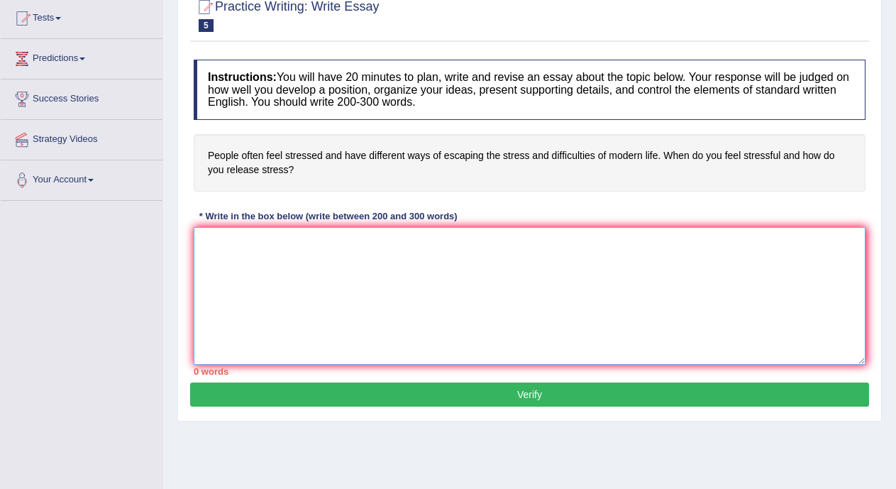
paste textarea "One of the most important trend's in [DATE] world is the huge increase in escap…"
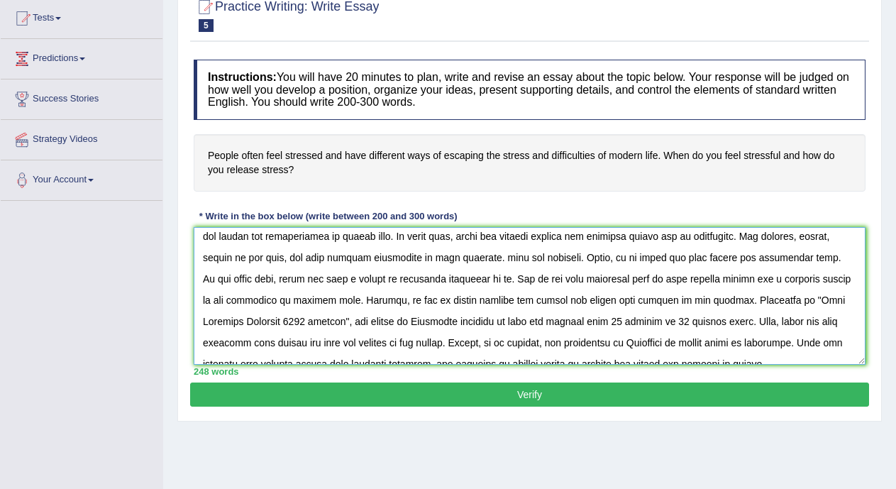
scroll to position [47, 0]
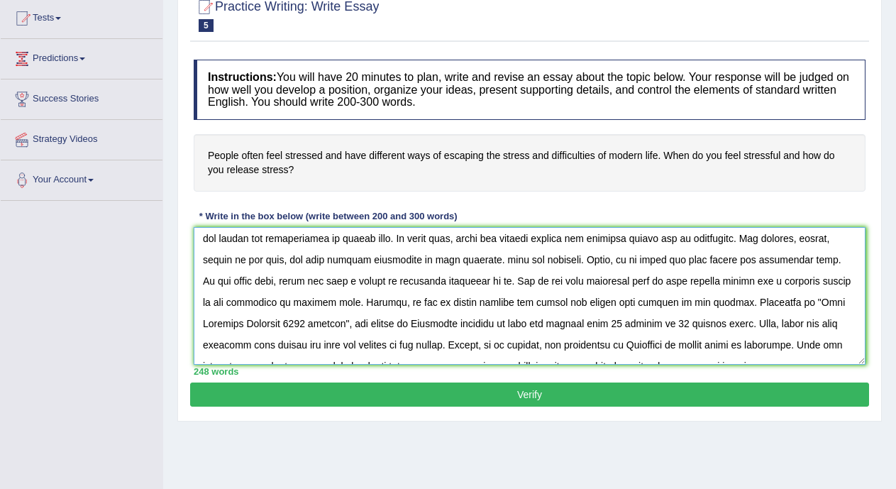
click at [574, 259] on textarea at bounding box center [530, 296] width 672 height 138
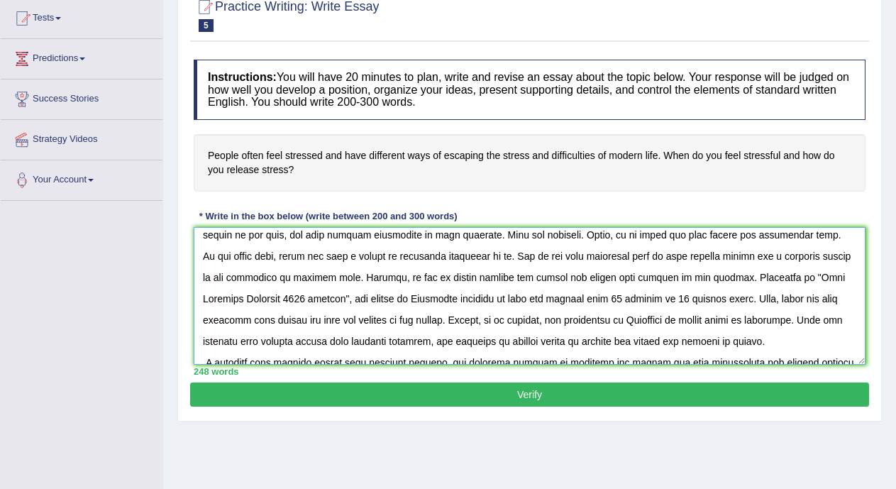
scroll to position [73, 0]
click at [529, 298] on textarea at bounding box center [530, 296] width 672 height 138
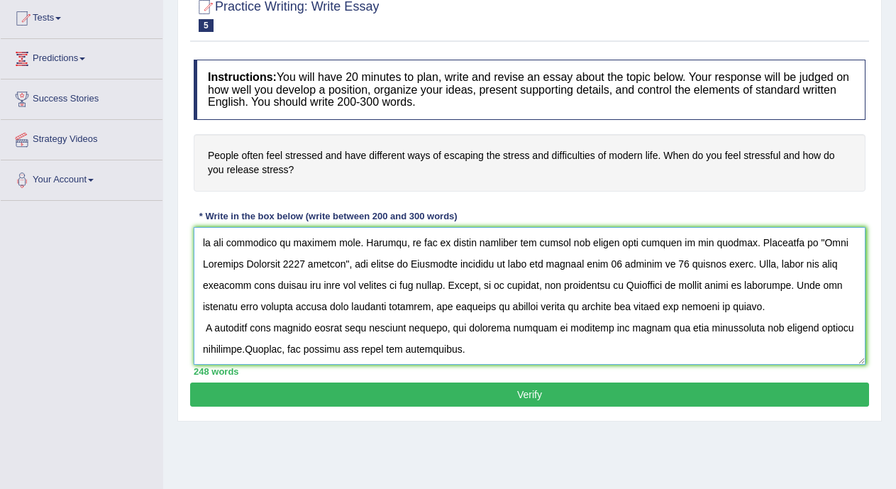
scroll to position [128, 0]
click at [432, 284] on textarea at bounding box center [530, 296] width 672 height 138
click at [243, 348] on textarea at bounding box center [530, 296] width 672 height 138
type textarea "One of the most important trend's in today world is the huge increase in escapi…"
click at [398, 396] on button "Verify" at bounding box center [529, 395] width 679 height 24
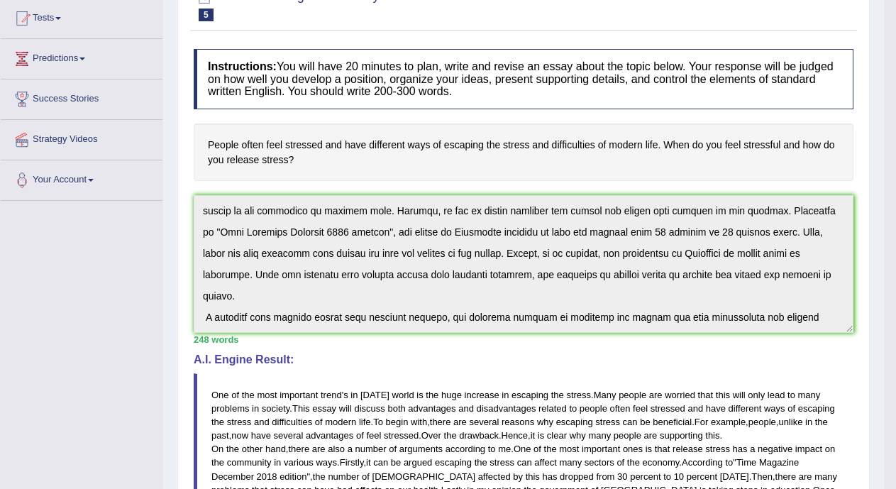
drag, startPoint x: 901, startPoint y: 224, endPoint x: 902, endPoint y: 234, distance: 9.3
click at [896, 234] on html "Toggle navigation Home Practice Questions Speaking Practice Read Aloud Repeat S…" at bounding box center [448, 91] width 896 height 489
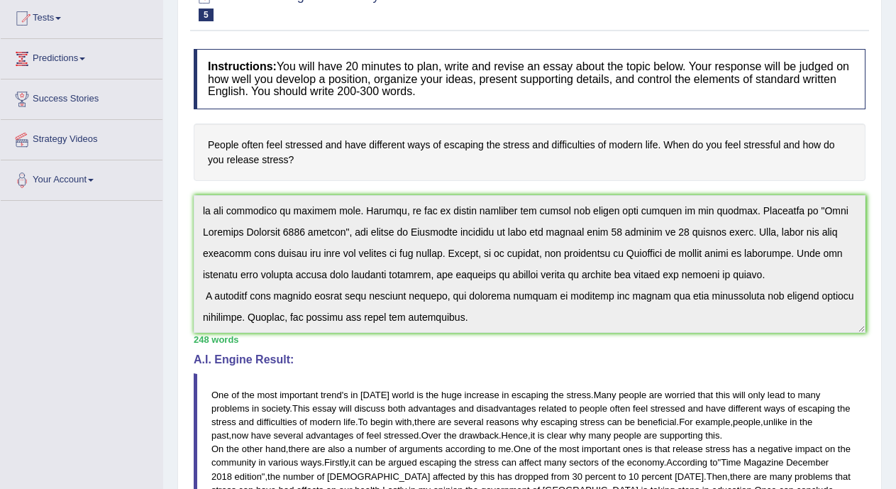
scroll to position [0, 0]
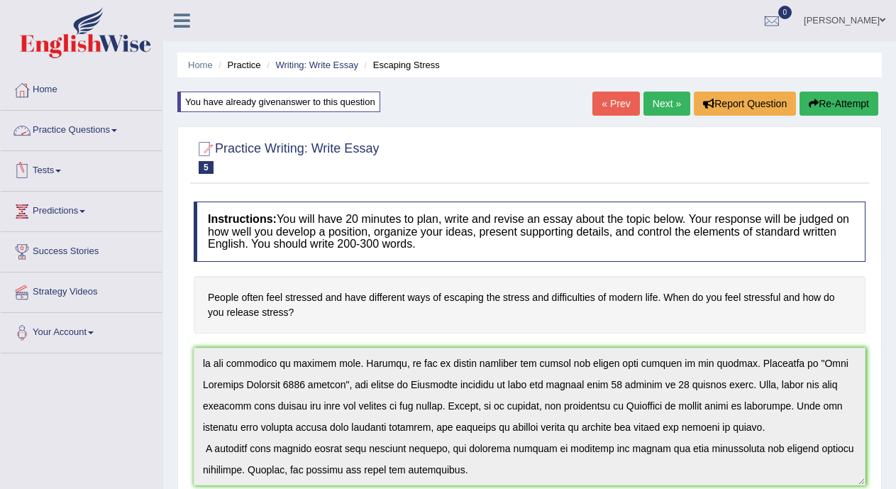
click at [117, 129] on span at bounding box center [114, 130] width 6 height 3
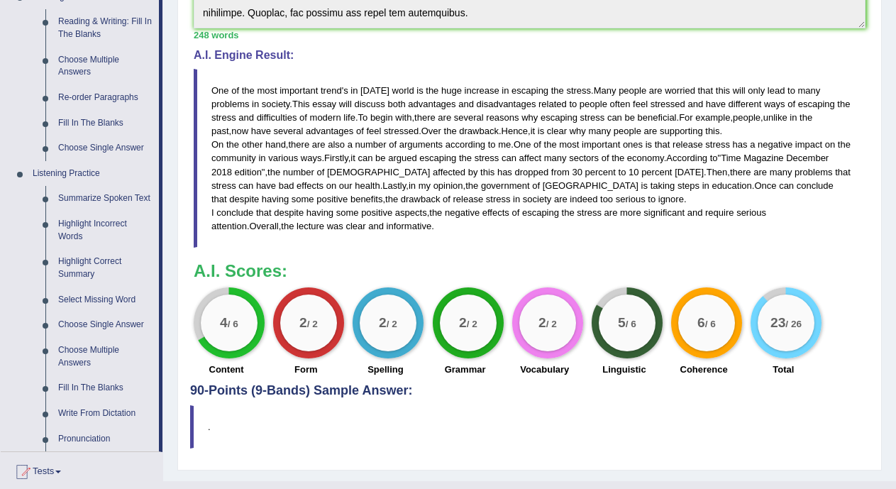
scroll to position [463, 0]
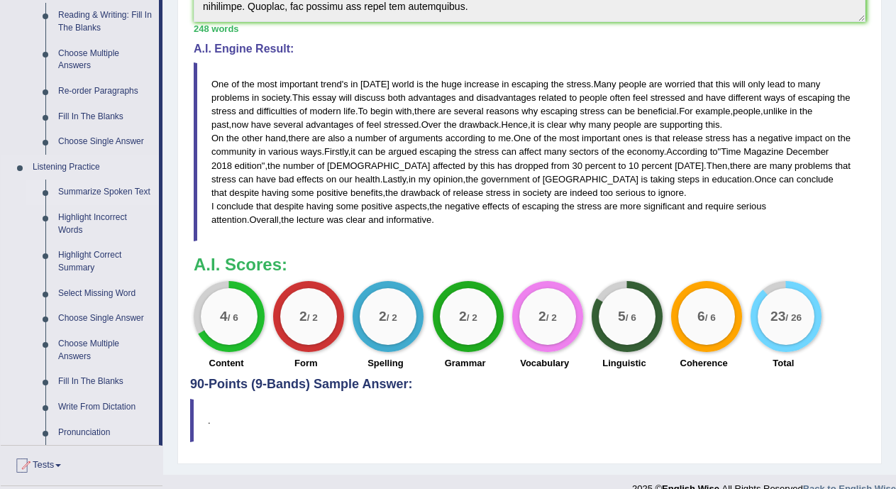
click at [108, 191] on link "Summarize Spoken Text" at bounding box center [105, 193] width 107 height 26
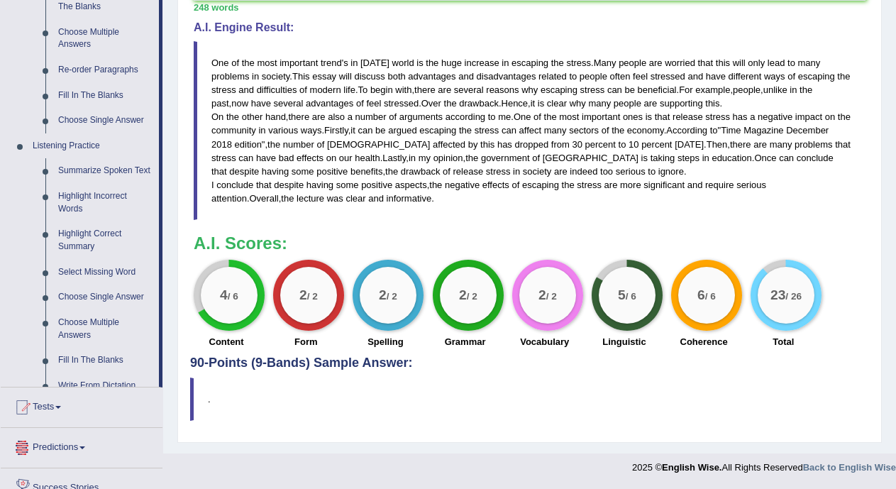
scroll to position [623, 0]
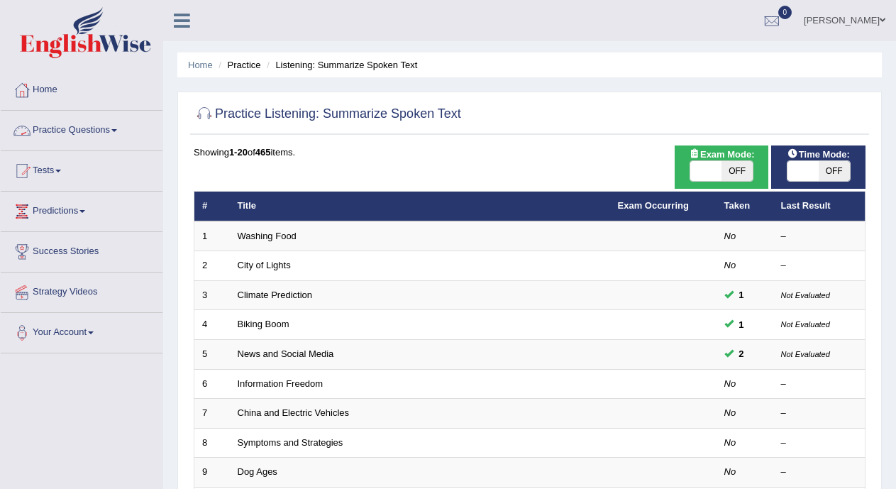
click at [133, 128] on link "Practice Questions" at bounding box center [82, 128] width 162 height 35
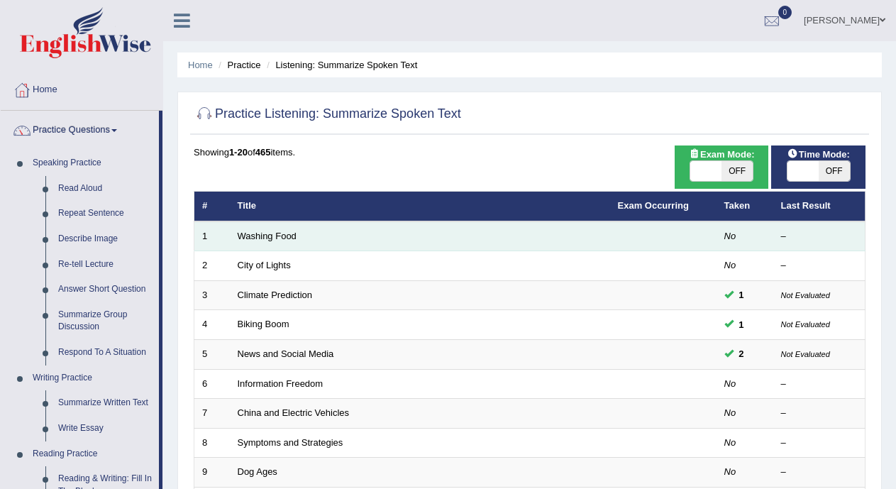
click at [312, 238] on td "Washing Food" at bounding box center [420, 236] width 380 height 30
click at [294, 234] on link "Washing Food" at bounding box center [267, 236] width 59 height 11
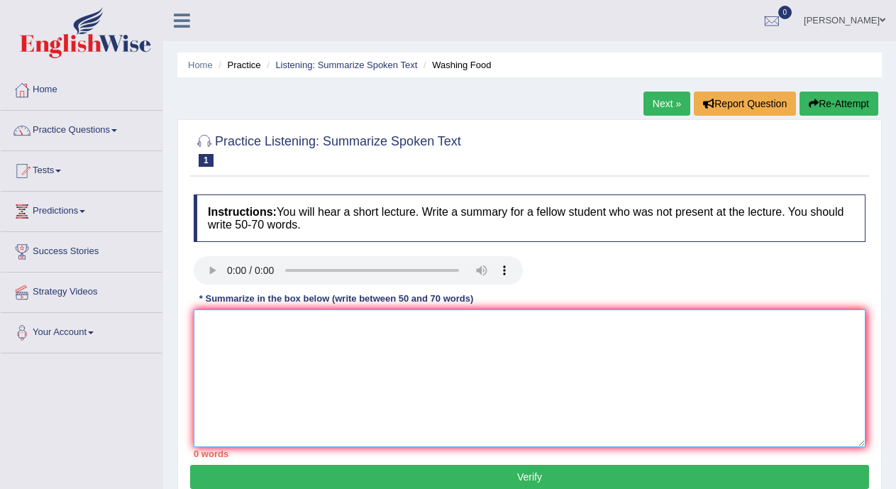
click at [263, 394] on textarea at bounding box center [530, 378] width 672 height 138
click at [435, 326] on textarea "The audio was about washing food. In the beginning the speaker explained" at bounding box center [530, 378] width 672 height 138
click at [561, 334] on textarea "The audio was about washing food. In the beginning, the speaker explained" at bounding box center [530, 378] width 672 height 138
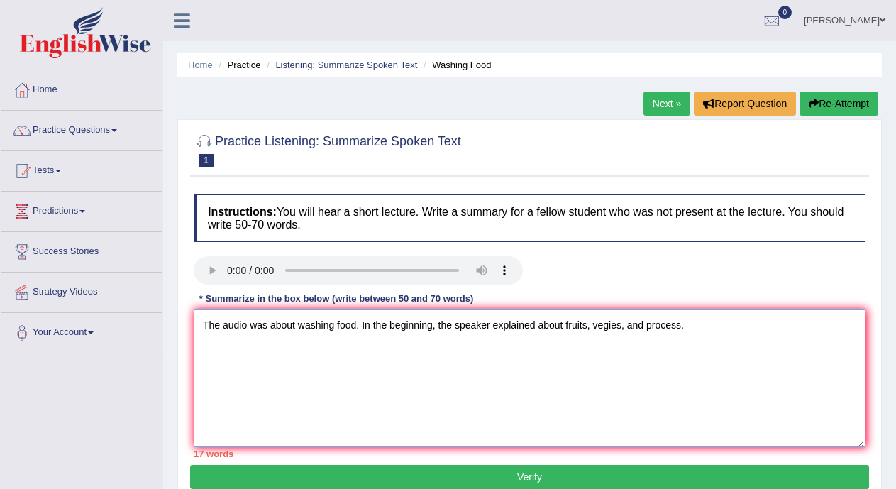
click at [622, 324] on textarea "The audio was about washing food. In the beginning, the speaker explained about…" at bounding box center [530, 378] width 672 height 138
click at [565, 324] on textarea "The audio was about washing food. In the beginning, the speaker explained about…" at bounding box center [530, 378] width 672 height 138
click at [689, 328] on textarea "The audio was about washing food. In the beginning, the speaker explained fruit…" at bounding box center [530, 378] width 672 height 138
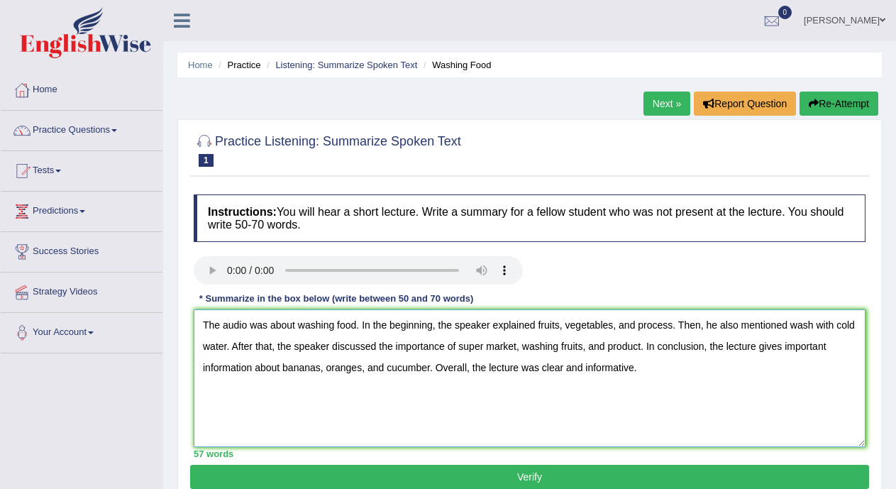
type textarea "The audio was about washing food. In the beginning, the speaker explained fruit…"
click at [644, 481] on button "Verify" at bounding box center [529, 477] width 679 height 24
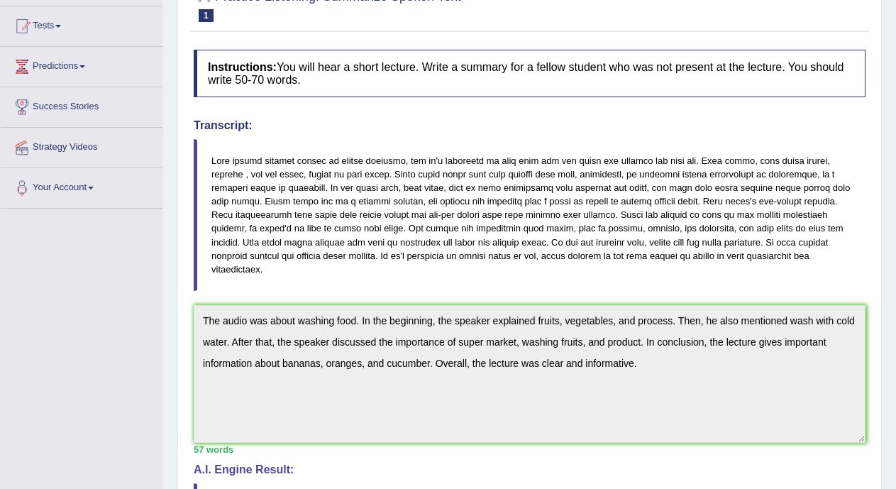
scroll to position [150, 0]
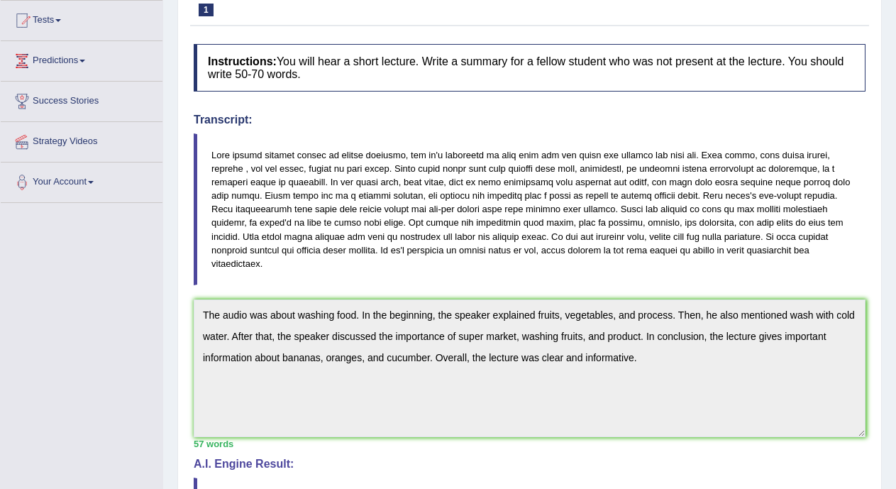
drag, startPoint x: 204, startPoint y: 315, endPoint x: 642, endPoint y: 383, distance: 443.1
click at [642, 383] on textarea "The audio was about washing food. In the beginning, the speaker explained fruit…" at bounding box center [530, 369] width 672 height 138
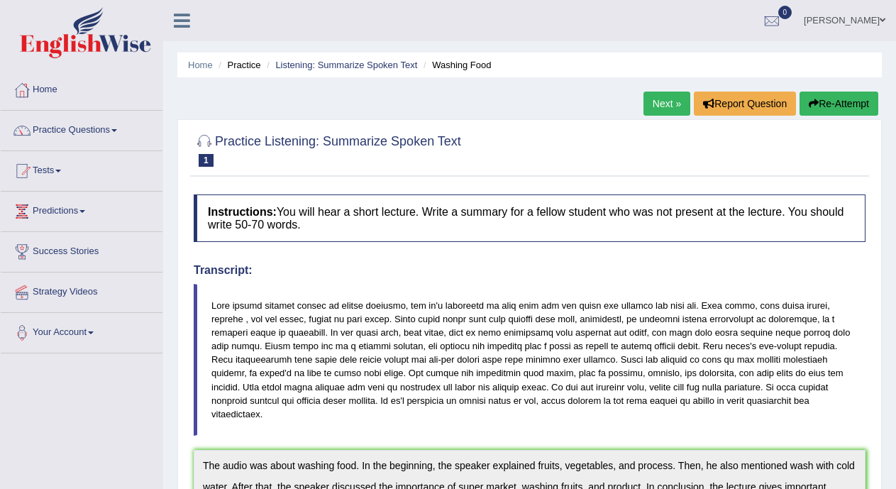
click at [647, 107] on link "Next »" at bounding box center [667, 104] width 47 height 24
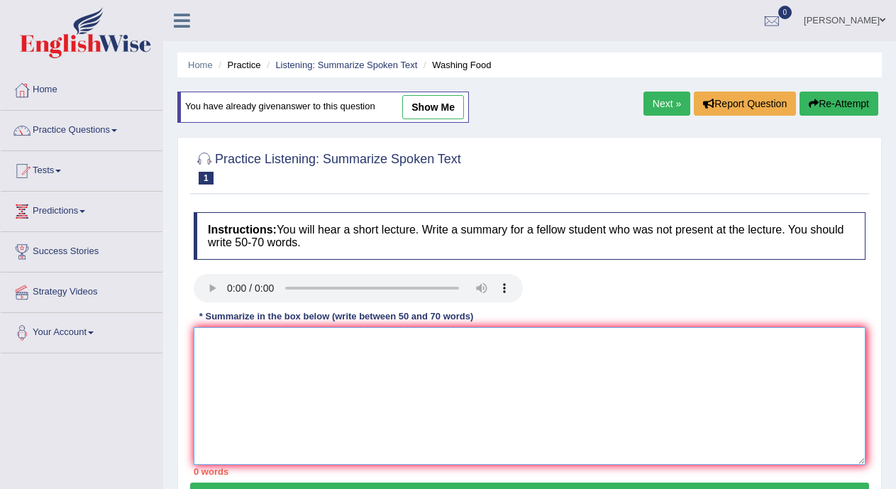
paste textarea "The audio was about washing food. In the beginning, the speaker explained fruit…"
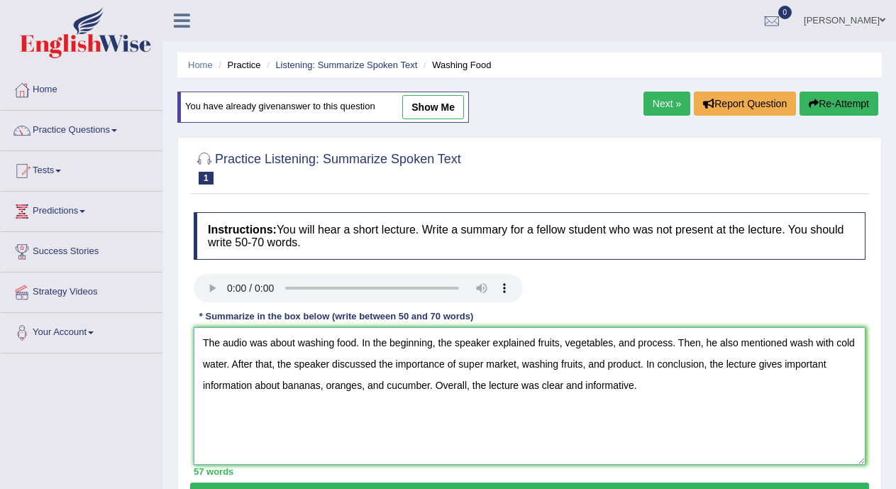
click at [487, 364] on textarea "The audio was about washing food. In the beginning, the speaker explained fruit…" at bounding box center [530, 396] width 672 height 138
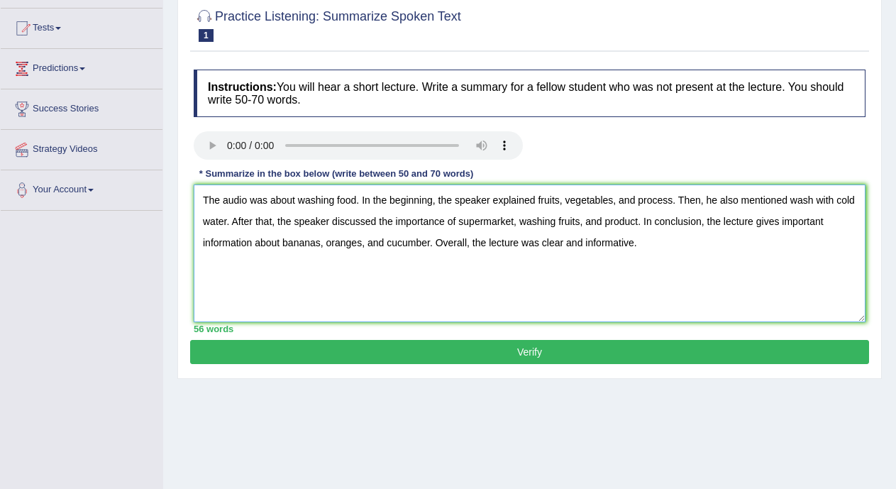
type textarea "The audio was about washing food. In the beginning, the speaker explained fruit…"
click at [745, 356] on button "Verify" at bounding box center [529, 352] width 679 height 24
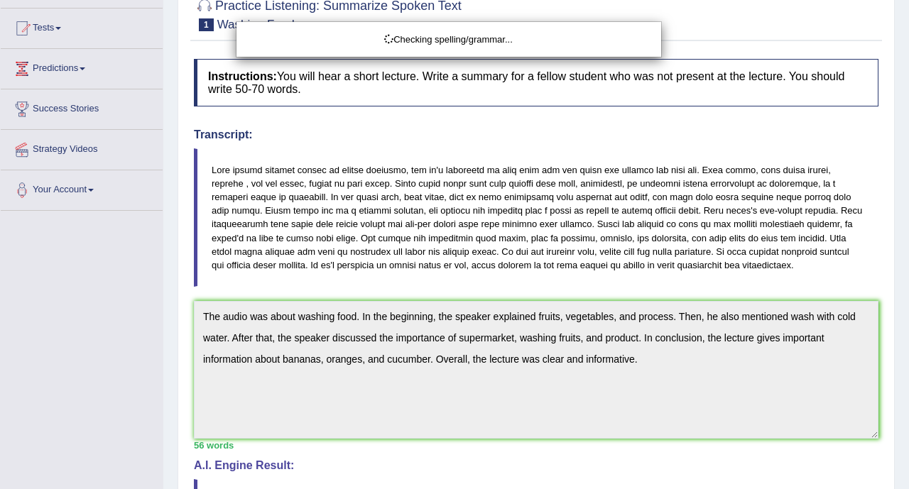
drag, startPoint x: 903, startPoint y: 176, endPoint x: 903, endPoint y: 269, distance: 93.0
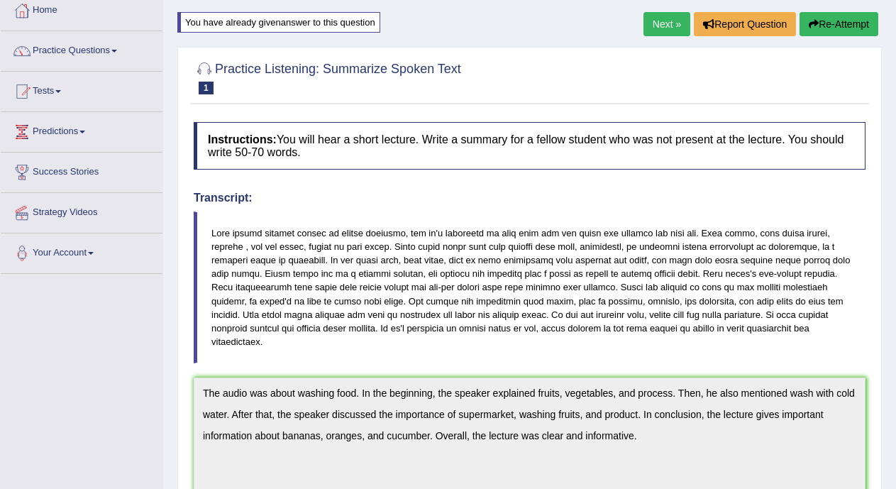
scroll to position [9, 0]
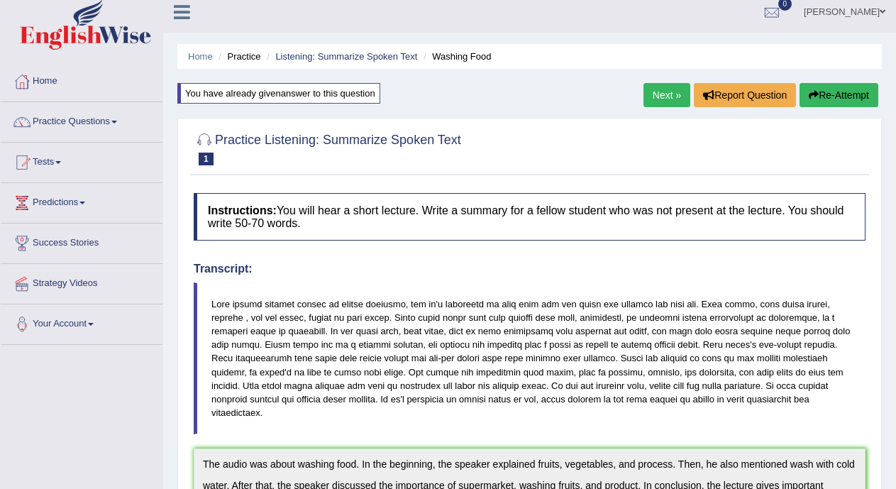
click at [671, 95] on link "Next »" at bounding box center [667, 95] width 47 height 24
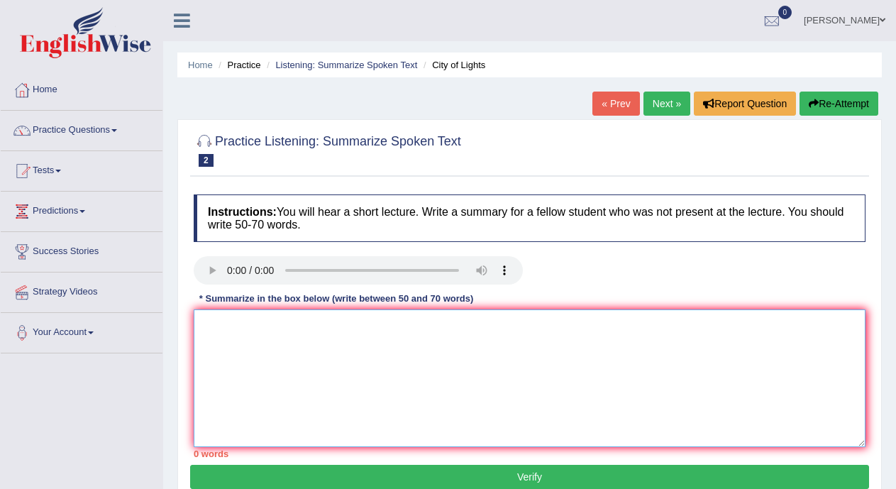
paste textarea "The audio was about washing food. In the beginning, the speaker explained fruit…"
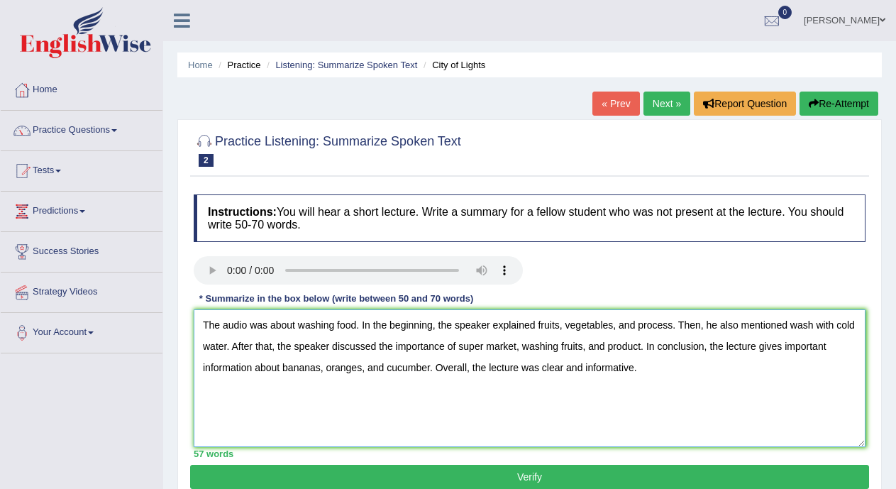
click at [356, 320] on textarea "The audio was about washing food. In the beginning, the speaker explained fruit…" at bounding box center [530, 378] width 672 height 138
click at [666, 327] on textarea "The audio was about city of lights. In the beginning, the speaker explained fru…" at bounding box center [530, 378] width 672 height 138
click at [705, 324] on textarea "The audio was about city of lights. In the beginning, the speaker explained abo…" at bounding box center [530, 378] width 672 height 138
click at [248, 342] on textarea "The audio was about city of lights. In the beginning, the speaker explained abo…" at bounding box center [530, 378] width 672 height 138
click at [610, 349] on textarea "The audio was about city of lights. In the beginning, the speaker explained abo…" at bounding box center [530, 378] width 672 height 138
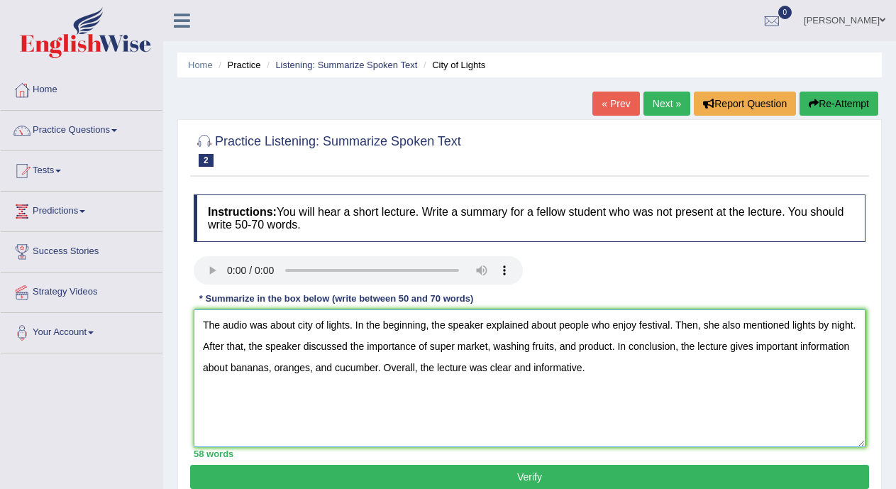
click at [577, 344] on textarea "The audio was about city of lights. In the beginning, the speaker explained abo…" at bounding box center [530, 378] width 672 height 138
click at [493, 346] on textarea "The audio was about city of lights. In the beginning, the speaker explained abo…" at bounding box center [530, 378] width 672 height 138
click at [505, 345] on textarea "The audio was about city of lights. In the beginning, the speaker explained abo…" at bounding box center [530, 378] width 672 height 138
click at [625, 344] on textarea "The audio was about city of lights. In the beginning, the speaker explained abo…" at bounding box center [530, 378] width 672 height 138
click at [432, 373] on textarea "The audio was about city of lights. In the beginning, the speaker explained abo…" at bounding box center [530, 378] width 672 height 138
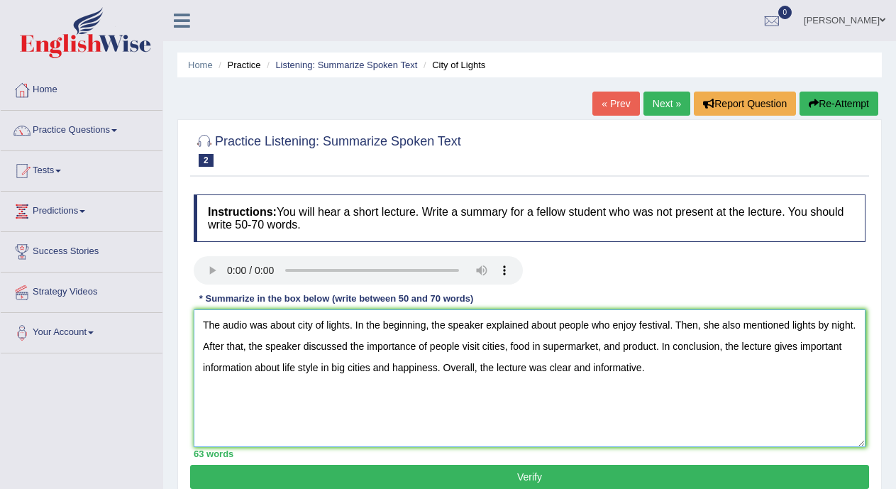
type textarea "The audio was about city of lights. In the beginning, the speaker explained abo…"
click at [463, 471] on button "Verify" at bounding box center [529, 477] width 679 height 24
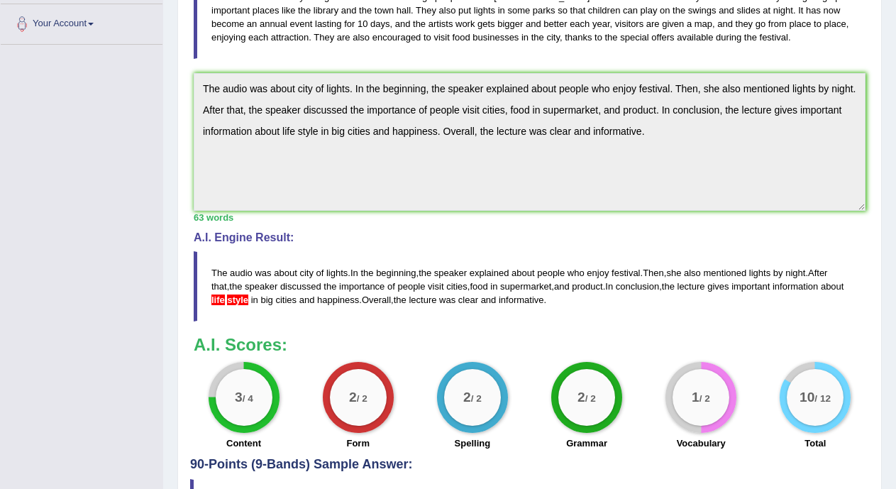
scroll to position [312, 0]
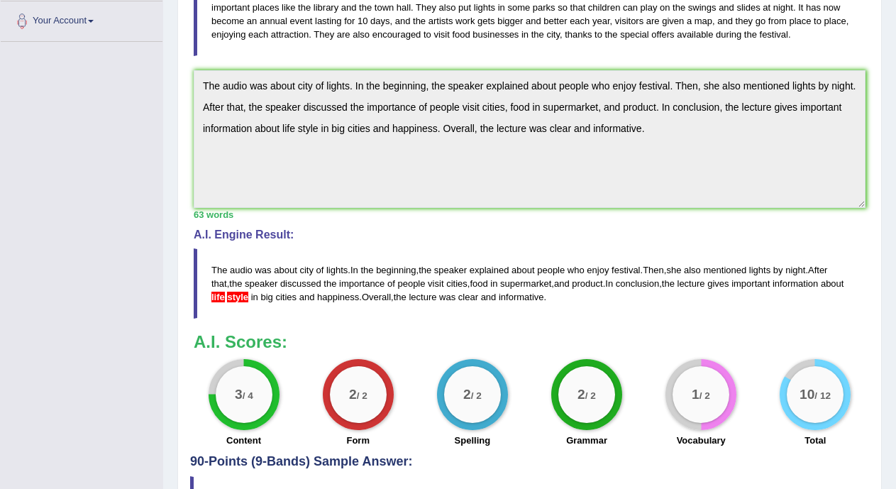
drag, startPoint x: 215, startPoint y: 94, endPoint x: 658, endPoint y: 145, distance: 445.9
click at [658, 145] on textarea "The audio was about city of lights. In the beginning, the speaker explained abo…" at bounding box center [530, 139] width 672 height 138
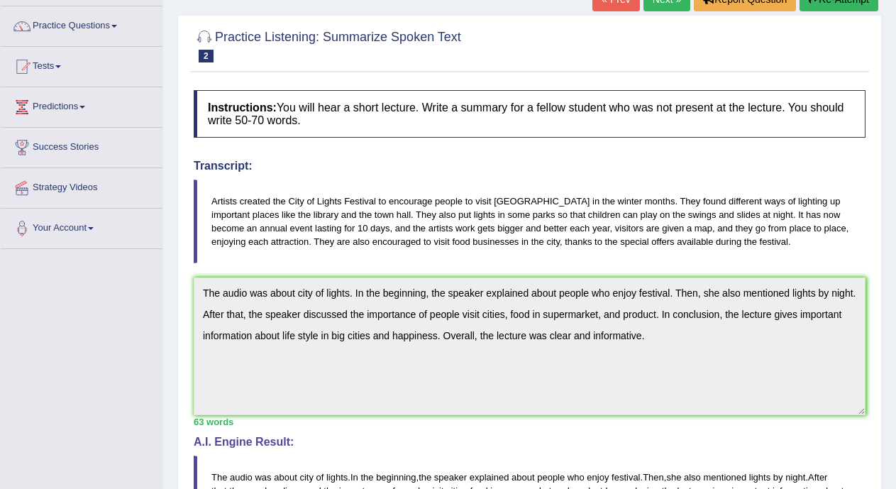
scroll to position [10, 0]
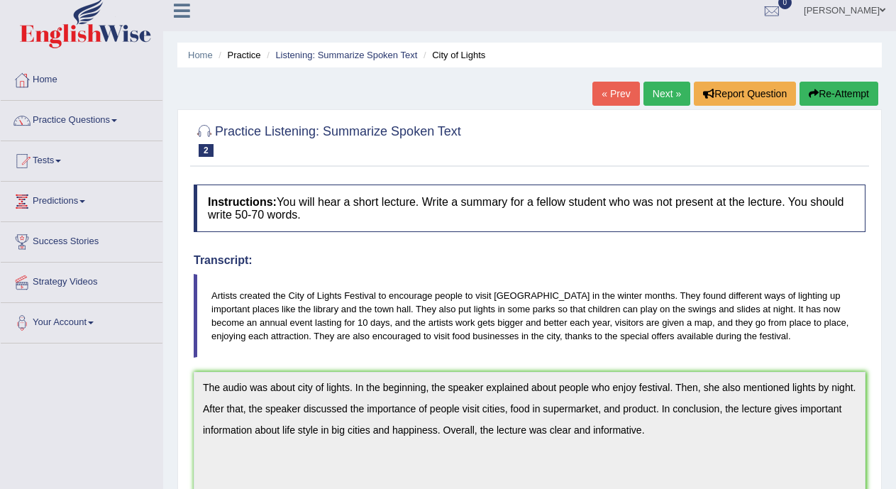
click at [659, 93] on link "Next »" at bounding box center [667, 94] width 47 height 24
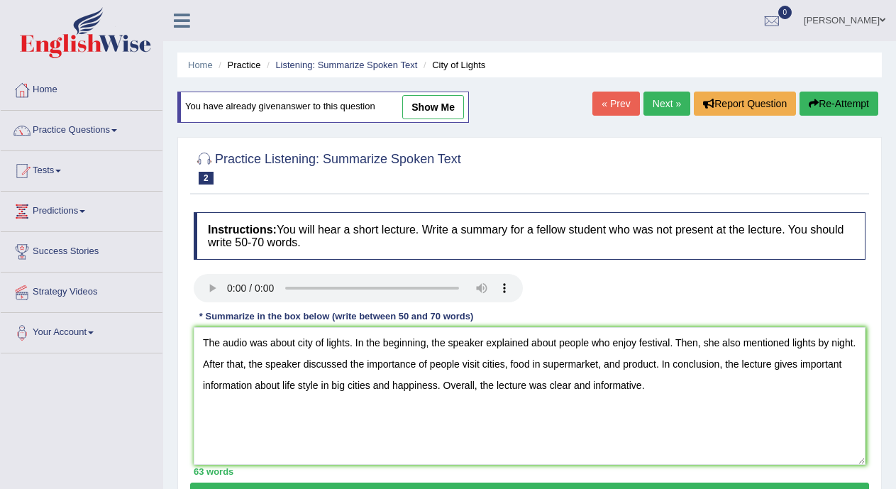
click at [297, 386] on textarea "The audio was about city of lights. In the beginning, the speaker explained abo…" at bounding box center [530, 396] width 672 height 138
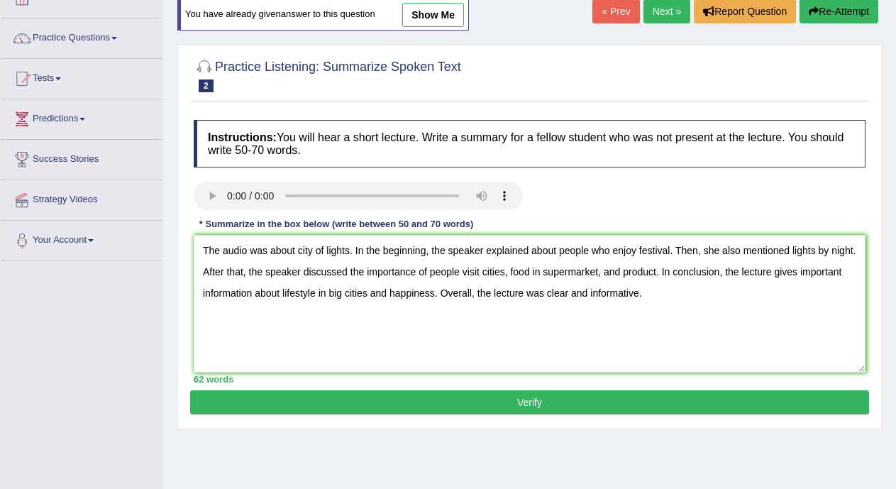
scroll to position [97, 0]
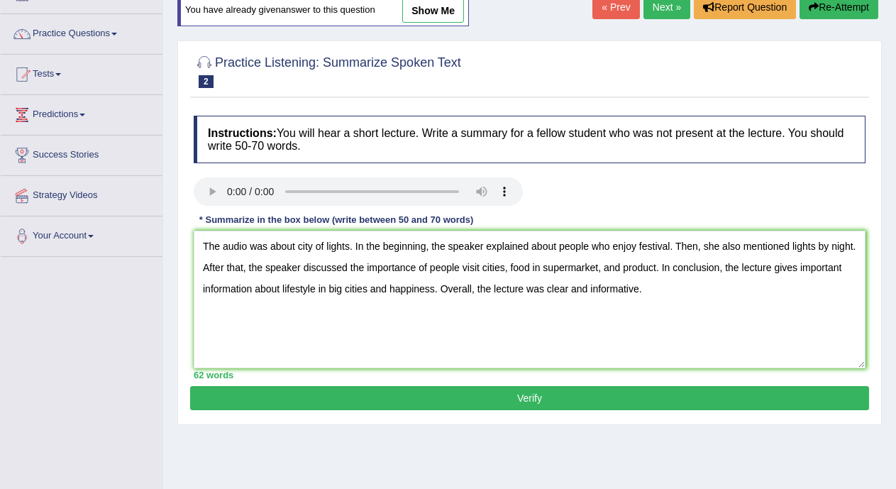
type textarea "The audio was about city of lights. In the beginning, the speaker explained abo…"
click at [830, 390] on button "Verify" at bounding box center [529, 398] width 679 height 24
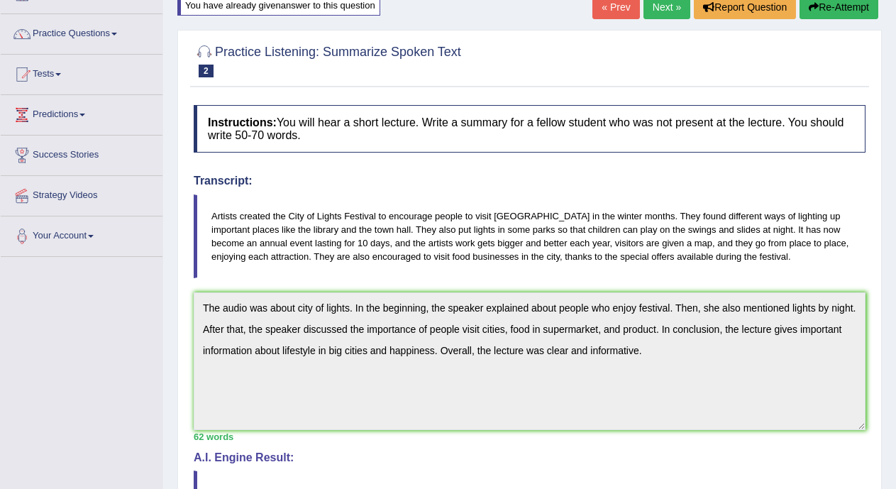
click at [896, 197] on div "Home Practice Listening: Summarize Spoken Text City of Lights You have already …" at bounding box center [529, 338] width 733 height 871
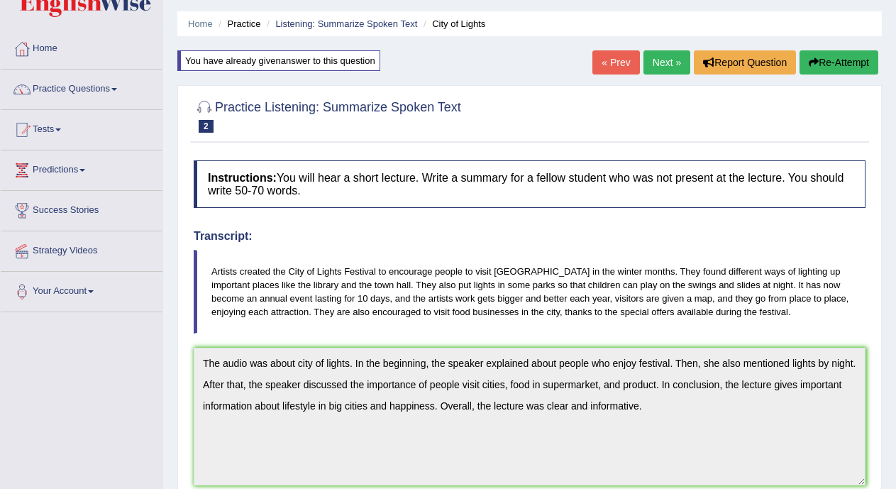
scroll to position [0, 0]
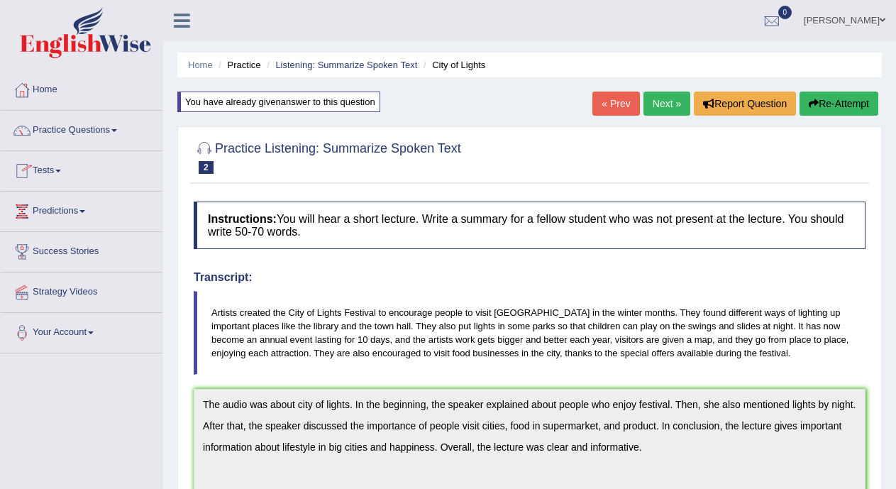
click at [133, 134] on link "Practice Questions" at bounding box center [82, 128] width 162 height 35
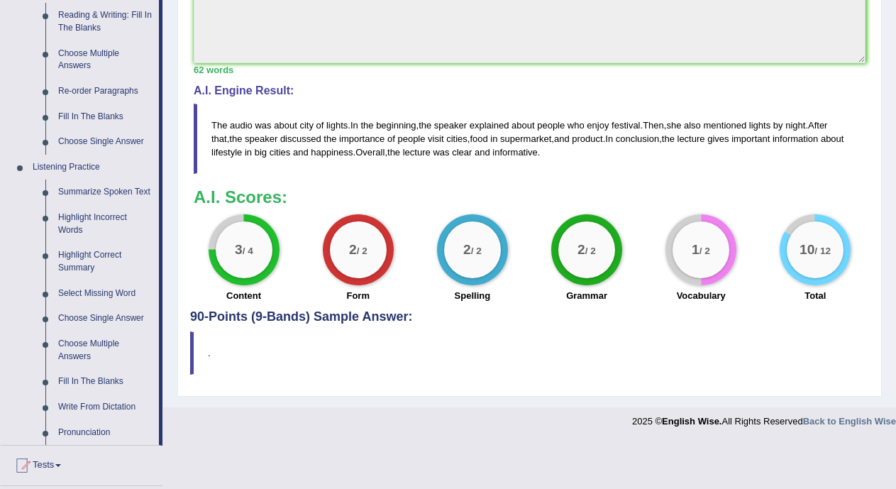
scroll to position [476, 0]
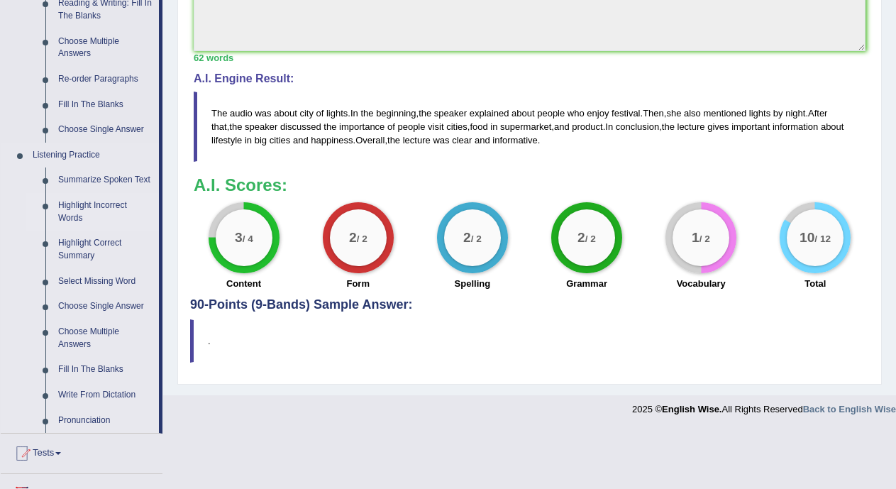
click at [119, 207] on link "Highlight Incorrect Words" at bounding box center [105, 212] width 107 height 38
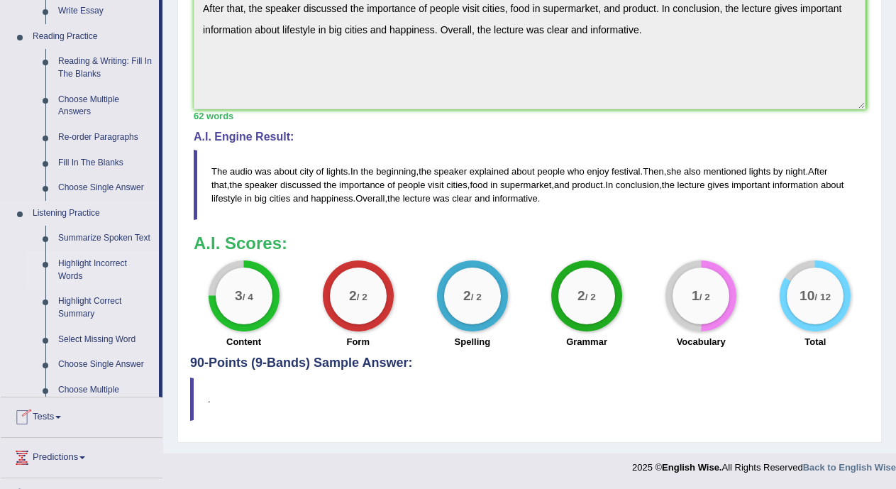
scroll to position [623, 0]
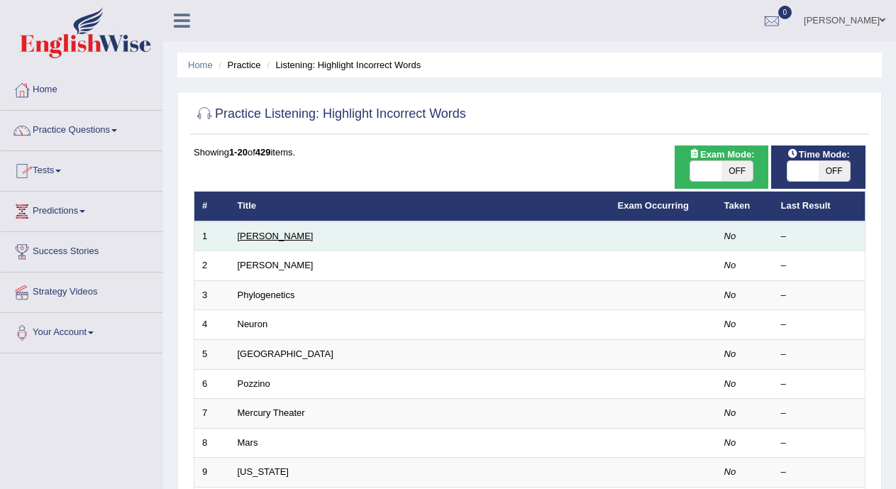
click at [255, 239] on link "[PERSON_NAME]" at bounding box center [276, 236] width 76 height 11
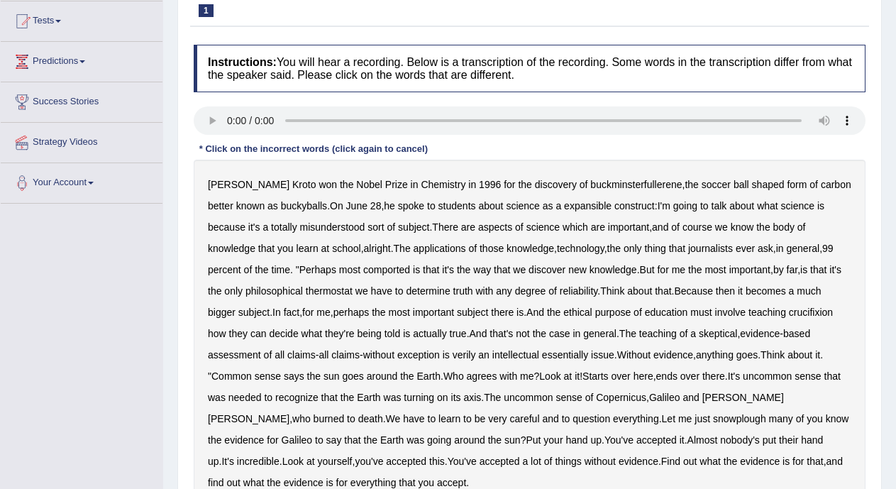
scroll to position [178, 0]
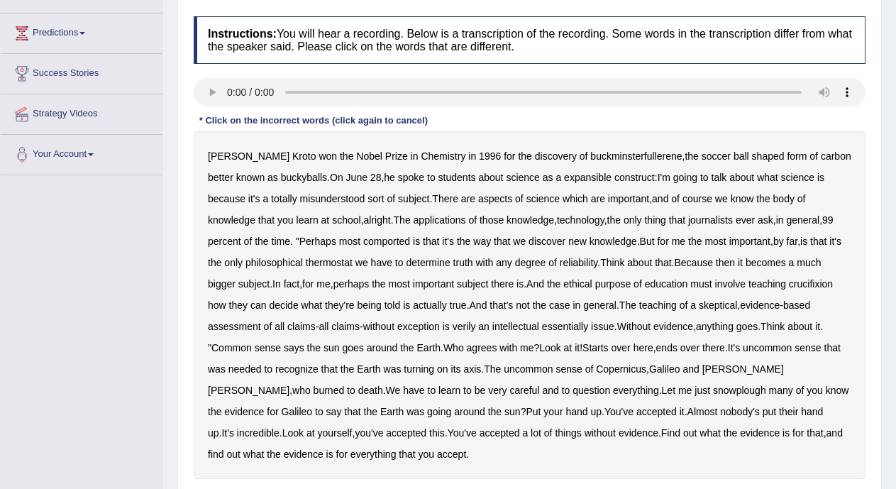
click at [564, 179] on b "expansible" at bounding box center [588, 177] width 48 height 11
click at [363, 241] on b "comported" at bounding box center [386, 241] width 47 height 11
click at [310, 265] on b "thermostat" at bounding box center [329, 262] width 47 height 11
click at [306, 259] on b "thermostat" at bounding box center [329, 262] width 47 height 11
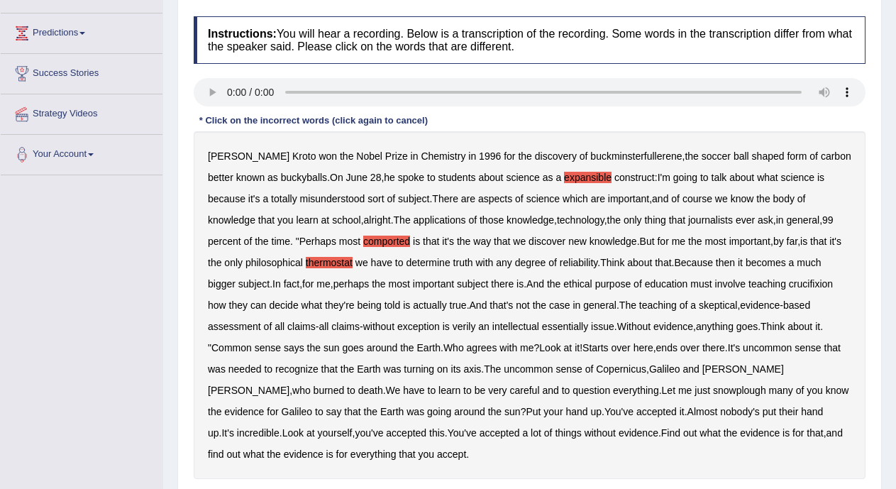
click at [789, 286] on b "crucifixion" at bounding box center [811, 283] width 44 height 11
click at [468, 327] on b "verily" at bounding box center [464, 326] width 23 height 11
click at [713, 393] on b "snowplough" at bounding box center [739, 390] width 53 height 11
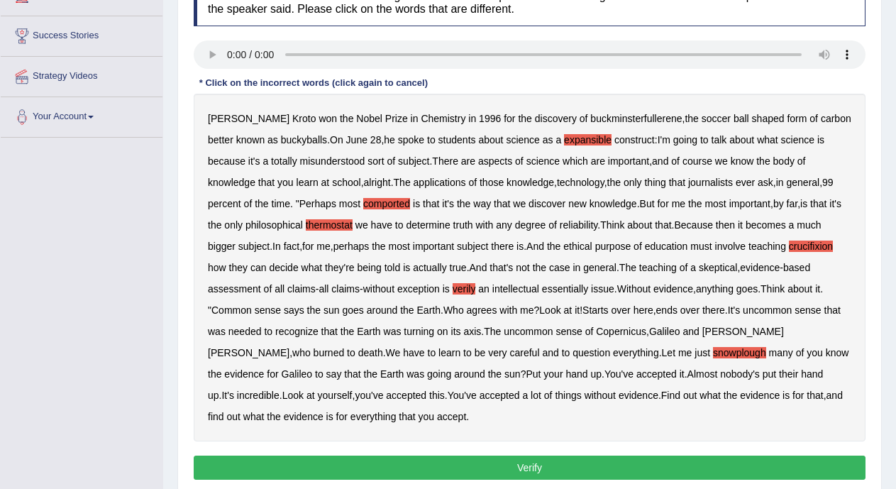
scroll to position [272, 0]
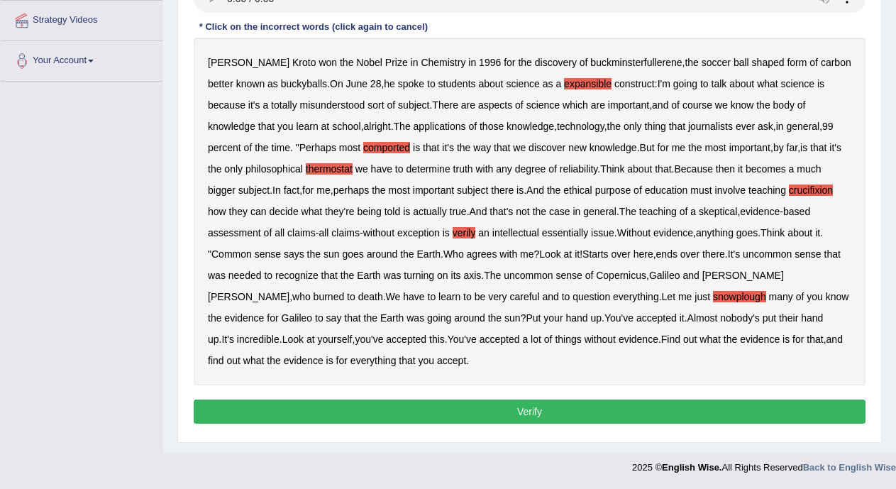
click at [790, 410] on button "Verify" at bounding box center [530, 412] width 672 height 24
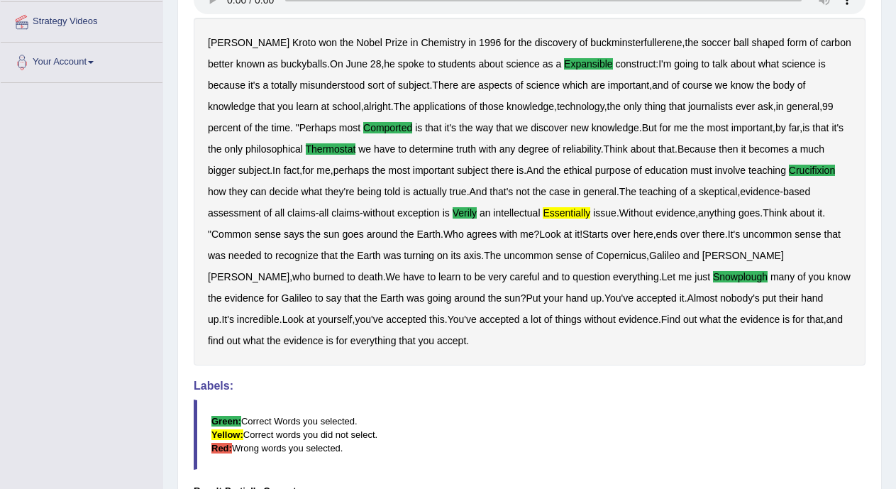
scroll to position [277, 0]
